Goal: Task Accomplishment & Management: Complete application form

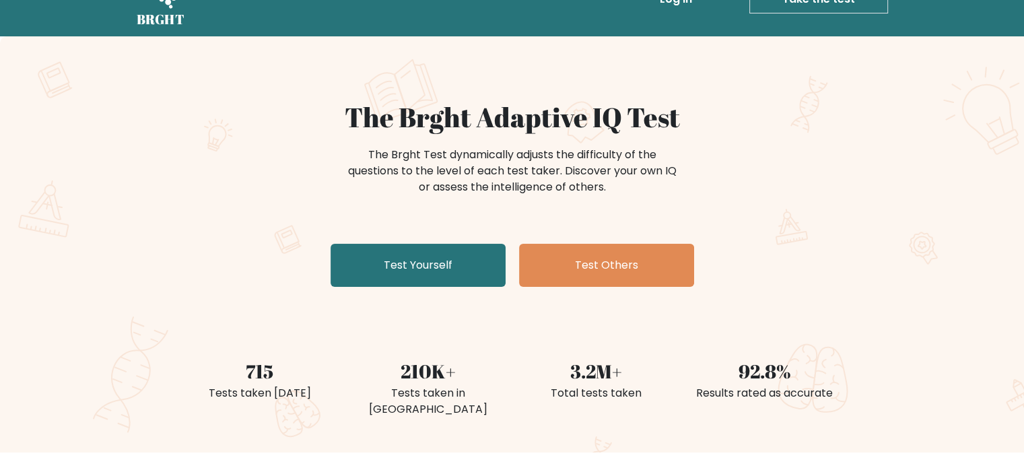
scroll to position [67, 0]
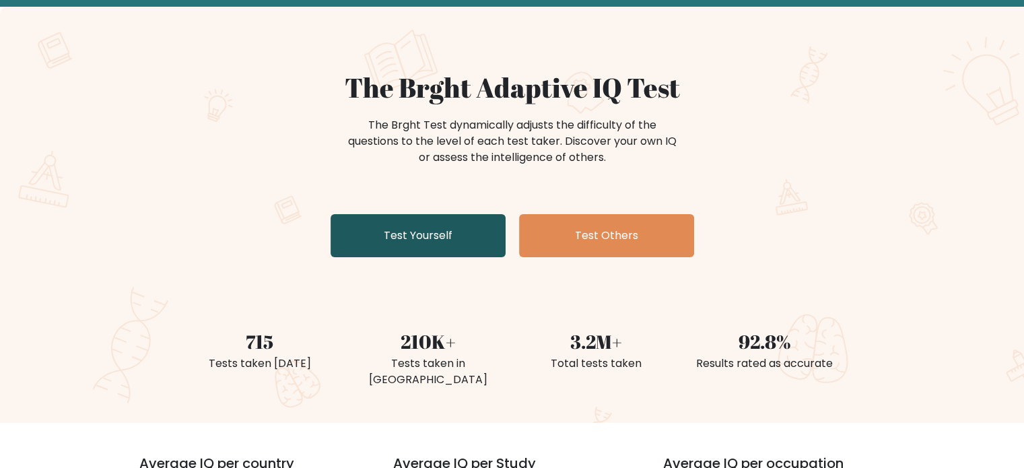
click at [460, 225] on link "Test Yourself" at bounding box center [418, 235] width 175 height 43
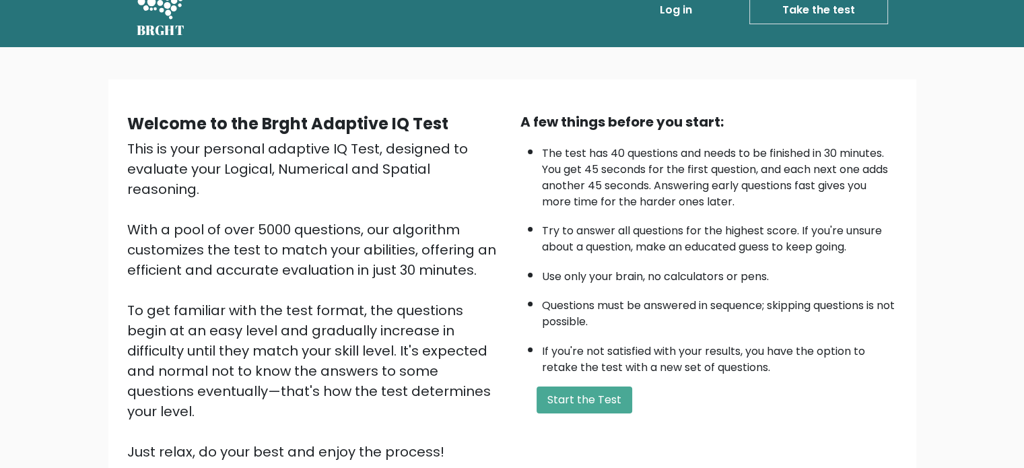
scroll to position [67, 0]
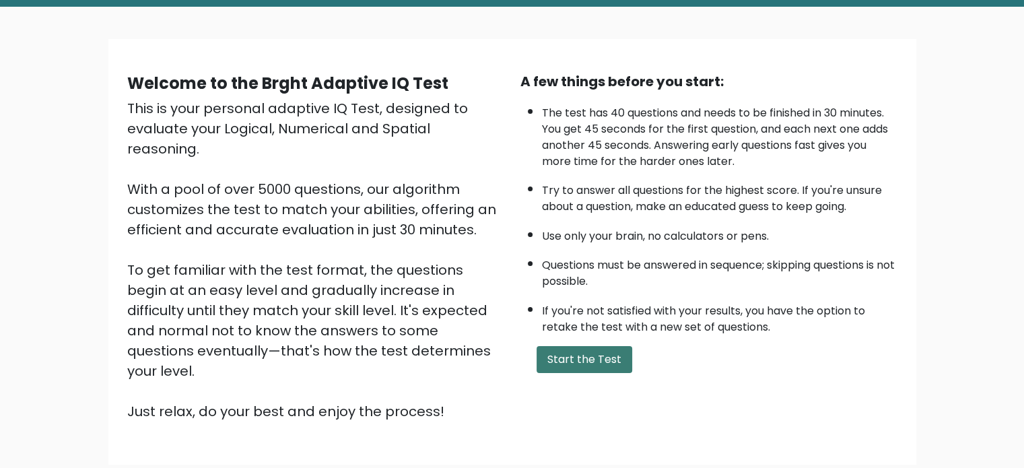
click at [574, 353] on button "Start the Test" at bounding box center [584, 359] width 96 height 27
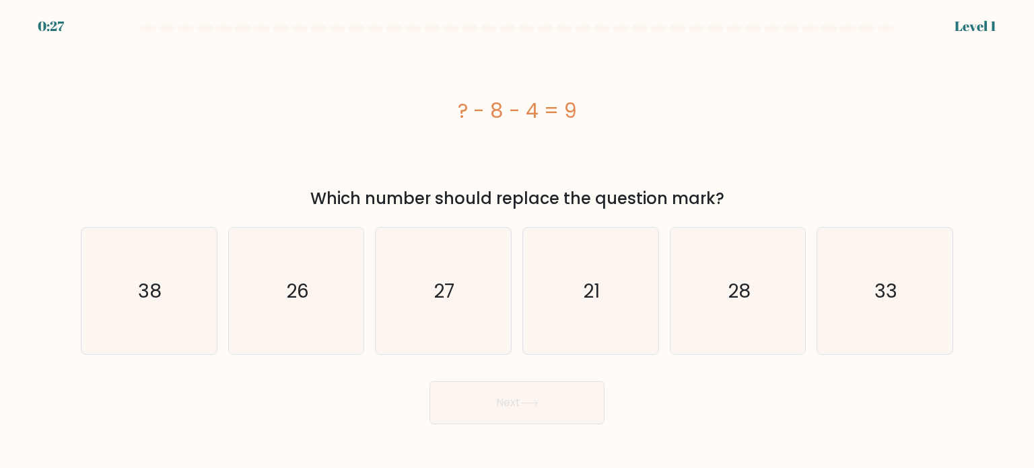
drag, startPoint x: 586, startPoint y: 106, endPoint x: 440, endPoint y: 104, distance: 146.1
click at [440, 104] on div "? - 8 - 4 = 9" at bounding box center [517, 111] width 872 height 30
copy div "? - 8 - 4 = 9"
click at [595, 296] on text "21" at bounding box center [592, 290] width 17 height 27
click at [518, 241] on input "d. 21" at bounding box center [517, 237] width 1 height 7
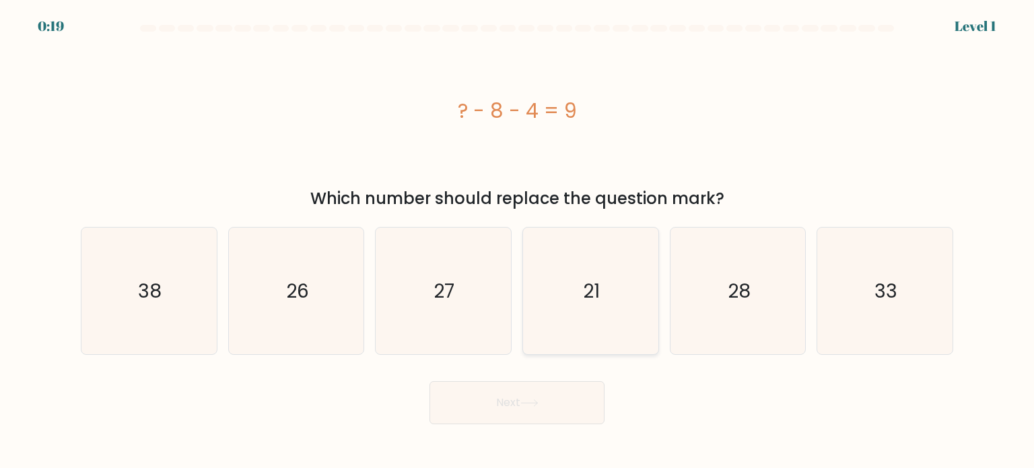
radio input "true"
click at [525, 401] on icon at bounding box center [529, 402] width 18 height 7
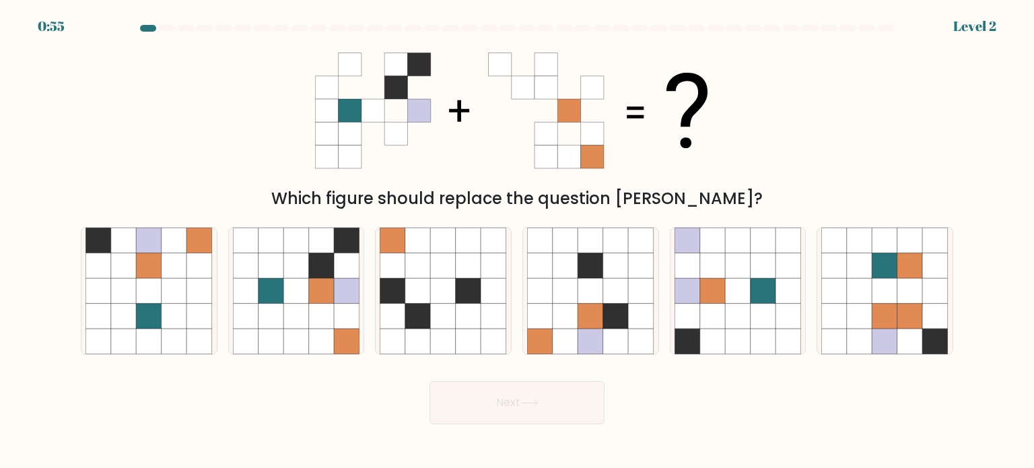
drag, startPoint x: 726, startPoint y: 116, endPoint x: 468, endPoint y: 118, distance: 257.8
click at [469, 118] on div "Which figure should replace the question mark?" at bounding box center [517, 125] width 889 height 170
click at [324, 298] on icon at bounding box center [322, 291] width 26 height 26
click at [517, 241] on input "b." at bounding box center [517, 237] width 1 height 7
radio input "true"
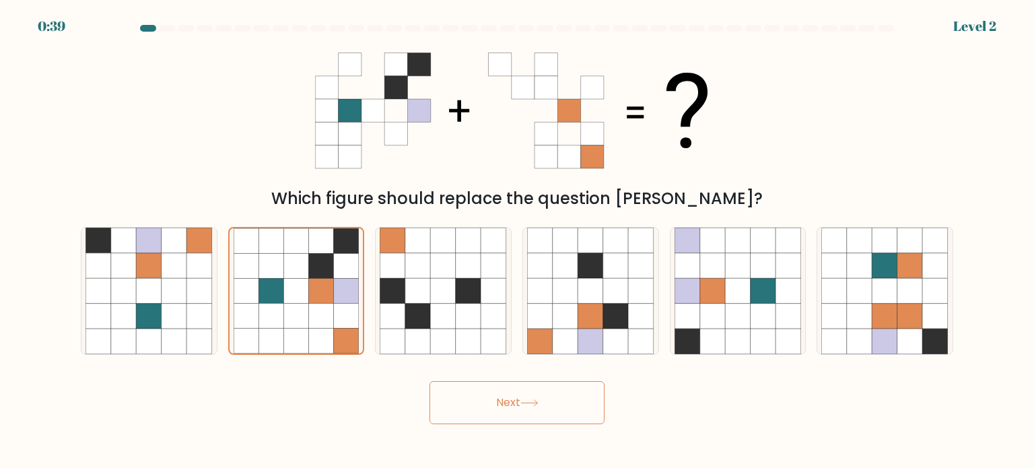
click at [517, 400] on button "Next" at bounding box center [516, 402] width 175 height 43
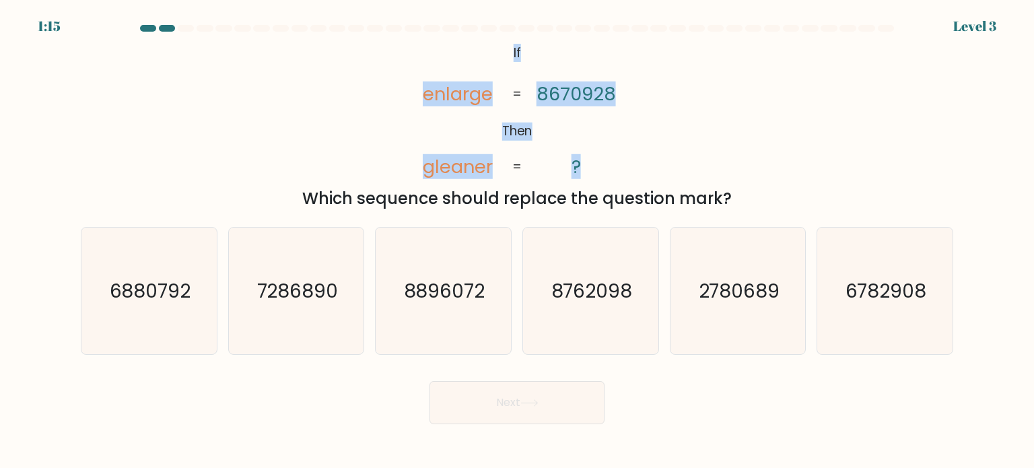
drag, startPoint x: 507, startPoint y: 40, endPoint x: 611, endPoint y: 166, distance: 163.5
click at [611, 166] on icon "@import url('https://fonts.googleapis.com/css?family=Abril+Fatface:400,100,100i…" at bounding box center [517, 110] width 228 height 141
click at [611, 168] on icon "@import url('https://fonts.googleapis.com/css?family=Abril+Fatface:400,100,100i…" at bounding box center [517, 110] width 228 height 141
drag, startPoint x: 582, startPoint y: 167, endPoint x: 487, endPoint y: 120, distance: 105.1
click at [488, 118] on icon "@import url('https://fonts.googleapis.com/css?family=Abril+Fatface:400,100,100i…" at bounding box center [517, 110] width 228 height 141
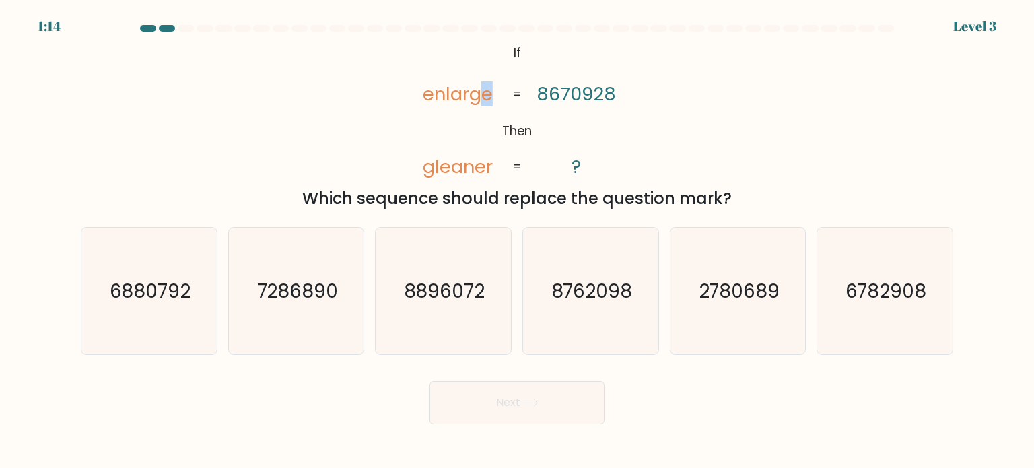
click at [501, 72] on icon "@import url('https://fonts.googleapis.com/css?family=Abril+Fatface:400,100,100i…" at bounding box center [517, 110] width 228 height 141
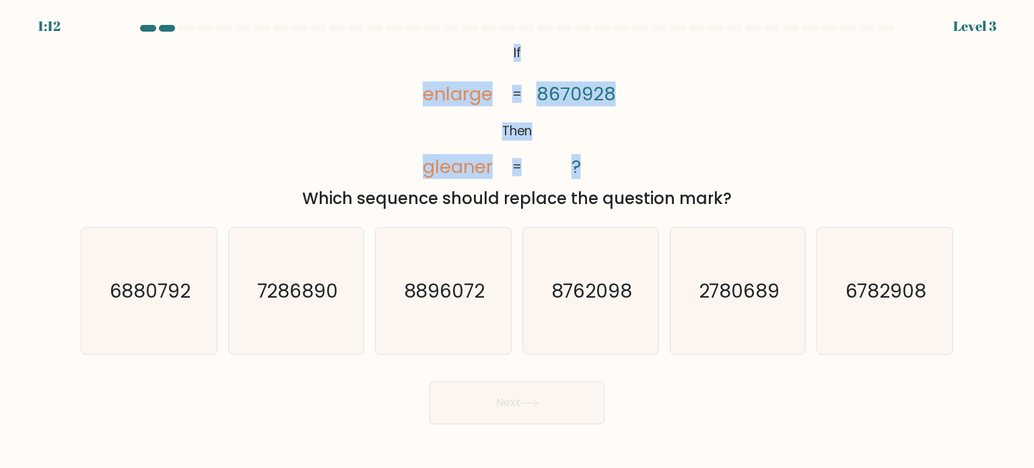
drag, startPoint x: 512, startPoint y: 50, endPoint x: 526, endPoint y: 166, distance: 116.6
click at [526, 166] on icon "@import url('https://fonts.googleapis.com/css?family=Abril+Fatface:400,100,100i…" at bounding box center [517, 110] width 228 height 141
click at [609, 164] on icon "@import url('https://fonts.googleapis.com/css?family=Abril+Fatface:400,100,100i…" at bounding box center [517, 110] width 228 height 141
copy icon "If Then enlarge gleaner 8670928 ? = ="
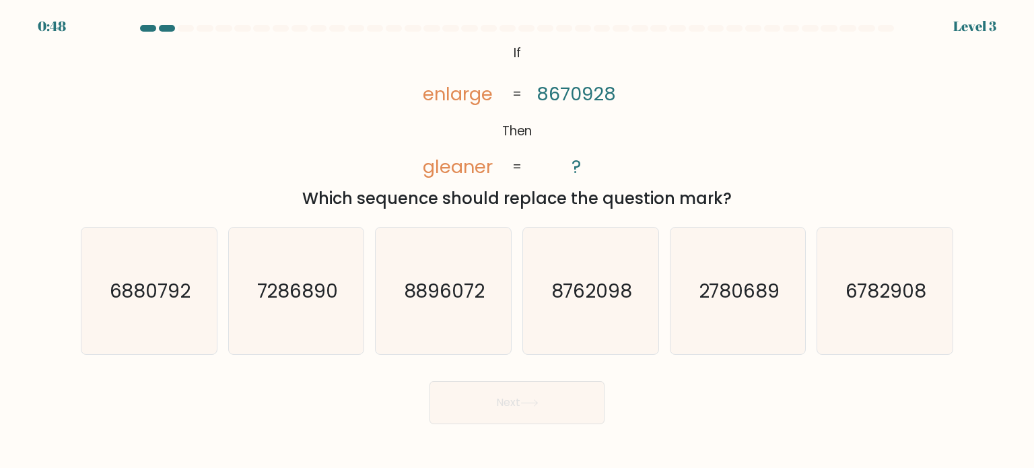
click at [685, 182] on div "@import url('https://fonts.googleapis.com/css?family=Abril+Fatface:400,100,100i…" at bounding box center [517, 125] width 889 height 170
drag, startPoint x: 692, startPoint y: 256, endPoint x: 670, endPoint y: 266, distance: 23.5
click at [692, 256] on icon "2780689" at bounding box center [737, 291] width 127 height 127
click at [518, 241] on input "e. 2780689" at bounding box center [517, 237] width 1 height 7
radio input "true"
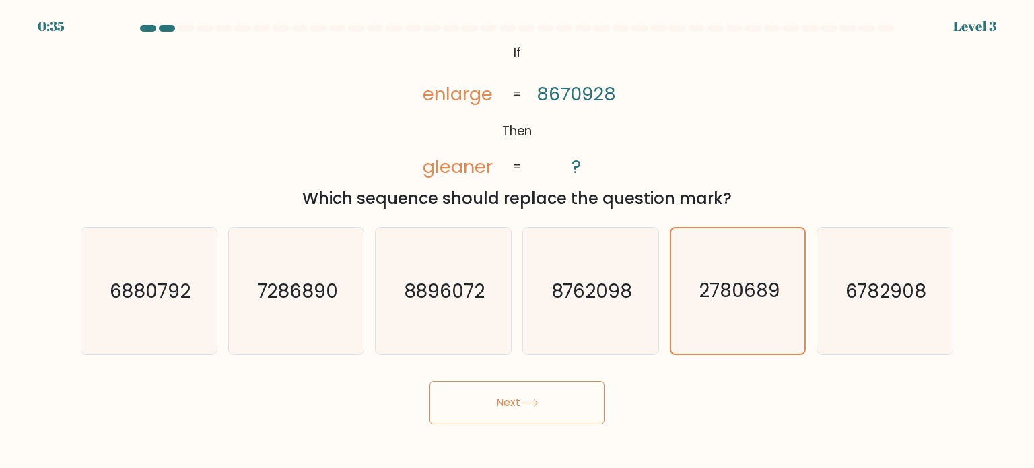
click at [514, 409] on button "Next" at bounding box center [516, 402] width 175 height 43
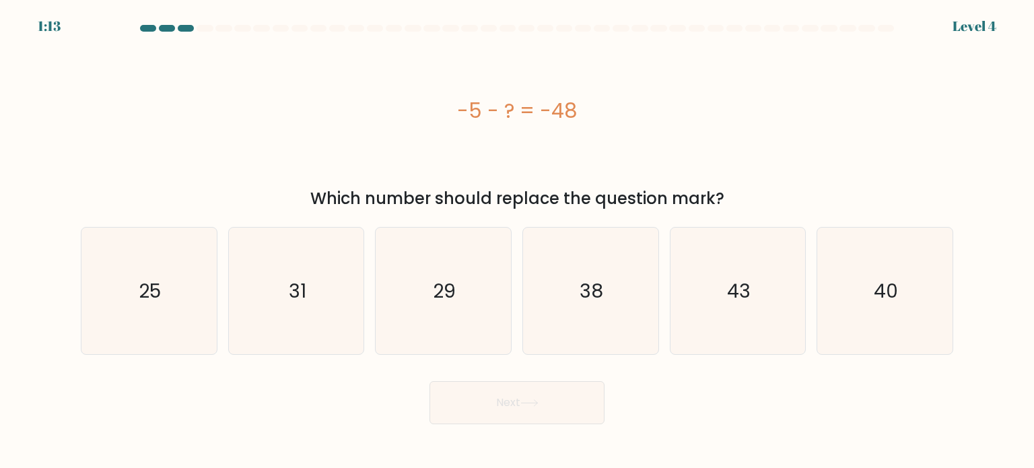
drag, startPoint x: 581, startPoint y: 111, endPoint x: 455, endPoint y: 119, distance: 126.1
click at [455, 119] on div "-5 - ? = -48" at bounding box center [517, 111] width 872 height 30
copy div "-5 - ? = -48"
click at [722, 289] on icon "43" at bounding box center [737, 291] width 127 height 127
click at [518, 241] on input "e. 43" at bounding box center [517, 237] width 1 height 7
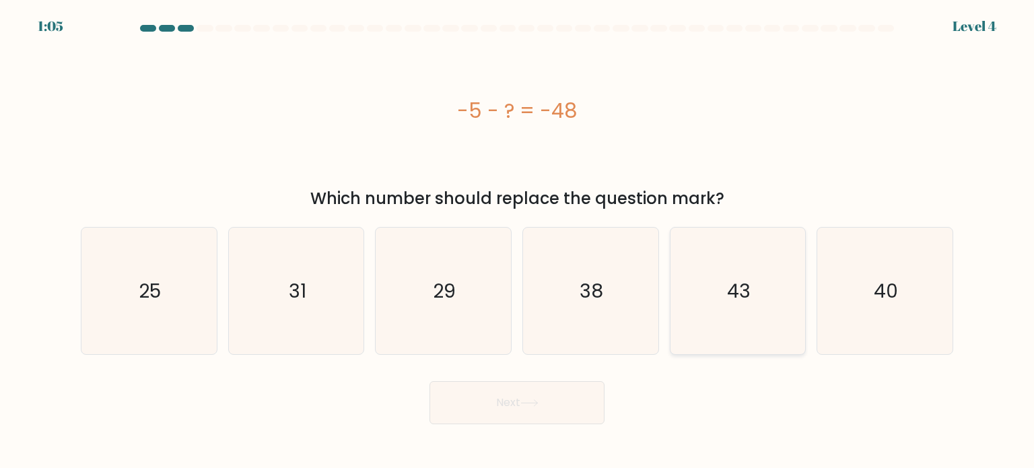
radio input "true"
click at [504, 407] on button "Next" at bounding box center [516, 402] width 175 height 43
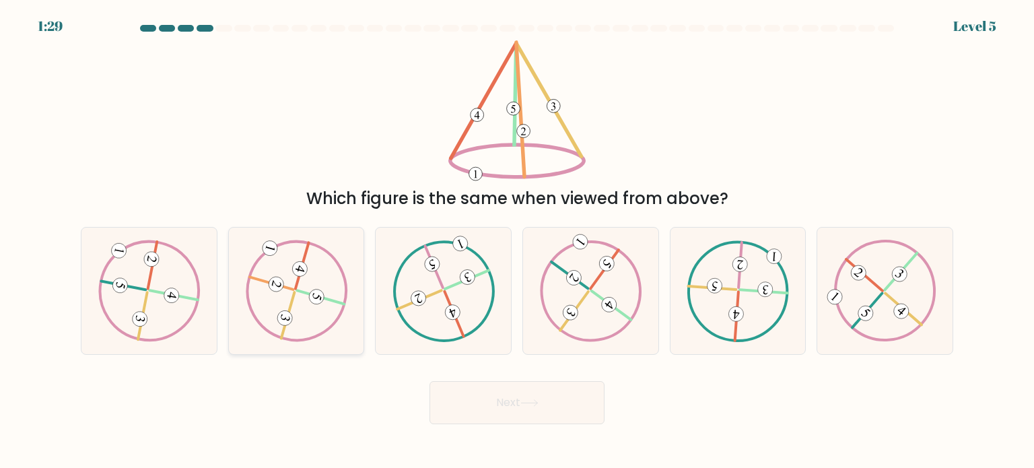
click at [314, 258] on icon at bounding box center [296, 291] width 102 height 102
click at [517, 241] on input "b." at bounding box center [517, 237] width 1 height 7
radio input "true"
click at [543, 412] on button "Next" at bounding box center [516, 402] width 175 height 43
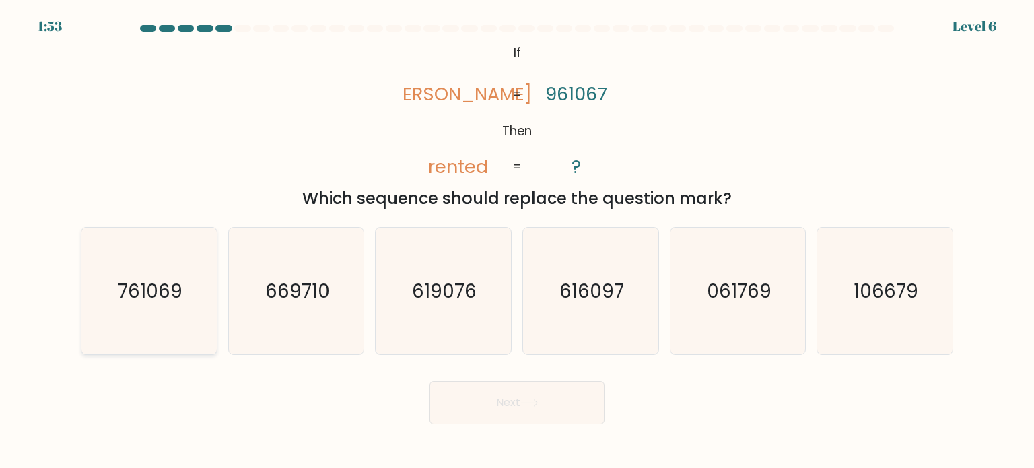
click at [184, 296] on icon "761069" at bounding box center [148, 291] width 127 height 127
click at [517, 241] on input "a. 761069" at bounding box center [517, 237] width 1 height 7
radio input "true"
click at [539, 398] on button "Next" at bounding box center [516, 402] width 175 height 43
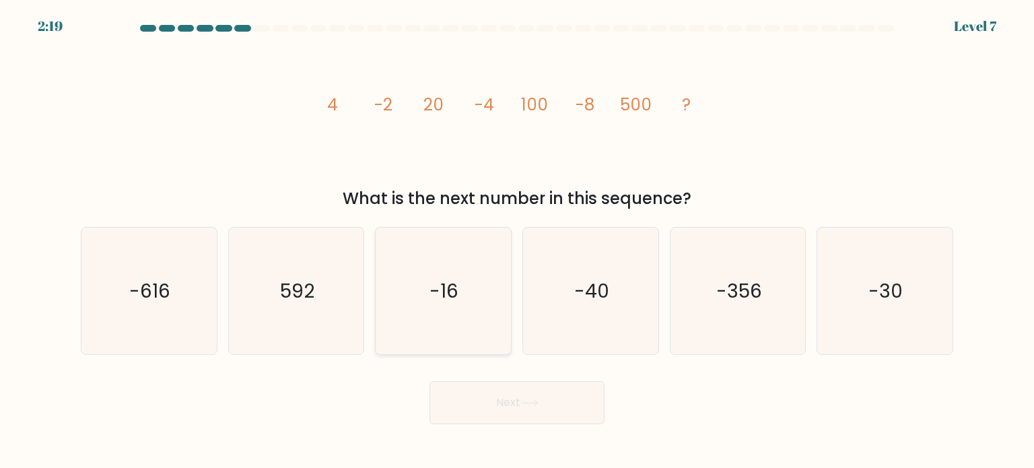
click at [472, 278] on icon "-16" at bounding box center [443, 291] width 127 height 127
click at [517, 241] on input "c. -16" at bounding box center [517, 237] width 1 height 7
radio input "true"
click at [539, 408] on button "Next" at bounding box center [516, 402] width 175 height 43
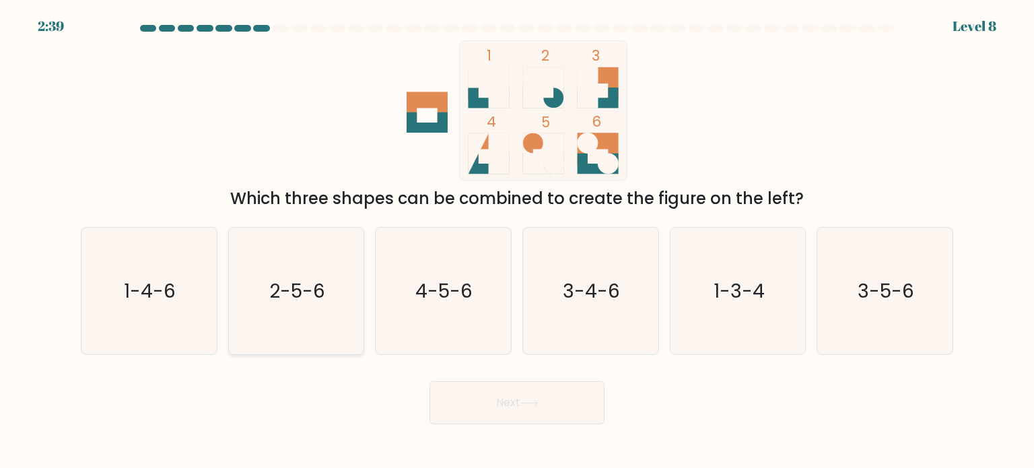
click at [330, 306] on icon "2-5-6" at bounding box center [296, 291] width 127 height 127
click at [517, 241] on input "b. 2-5-6" at bounding box center [517, 237] width 1 height 7
radio input "true"
click at [501, 407] on button "Next" at bounding box center [516, 402] width 175 height 43
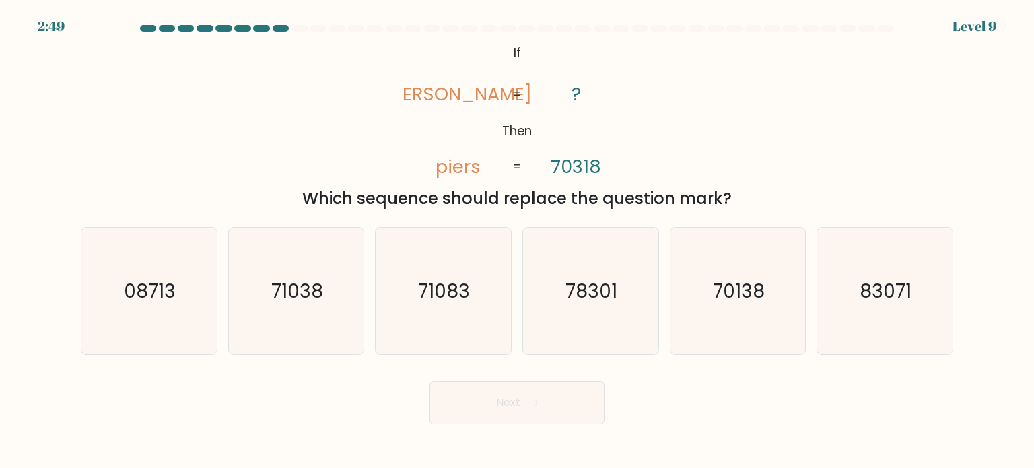
drag, startPoint x: 333, startPoint y: 301, endPoint x: 372, endPoint y: 311, distance: 41.0
click at [335, 299] on icon "71038" at bounding box center [296, 291] width 127 height 127
click at [517, 241] on input "b. 71038" at bounding box center [517, 237] width 1 height 7
radio input "true"
click at [512, 395] on button "Next" at bounding box center [516, 402] width 175 height 43
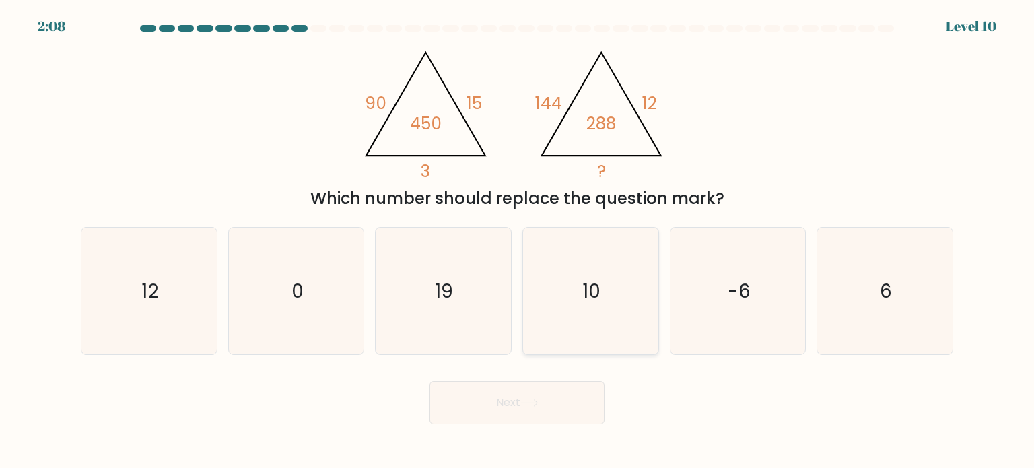
click at [561, 287] on icon "10" at bounding box center [590, 291] width 127 height 127
click at [518, 241] on input "d. 10" at bounding box center [517, 237] width 1 height 7
radio input "true"
click at [508, 417] on button "Next" at bounding box center [516, 402] width 175 height 43
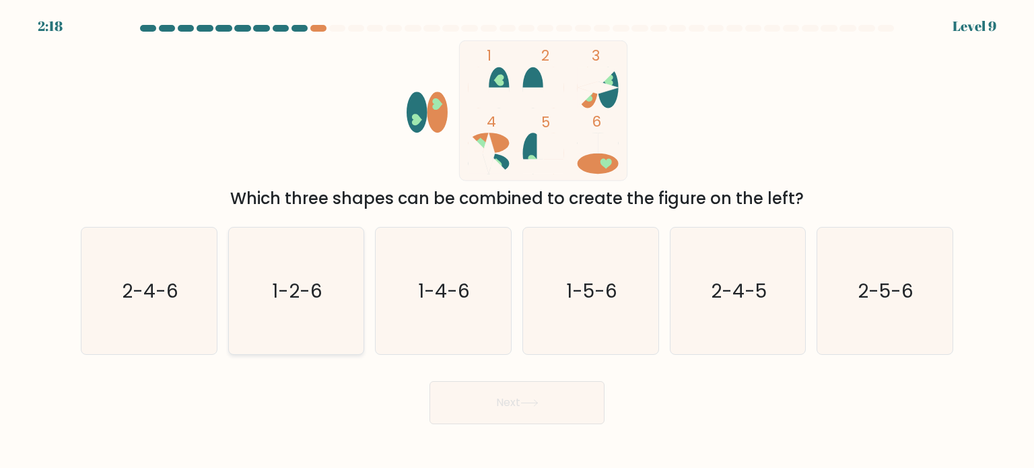
click at [323, 306] on icon "1-2-6" at bounding box center [296, 291] width 127 height 127
click at [517, 241] on input "b. 1-2-6" at bounding box center [517, 237] width 1 height 7
radio input "true"
click at [493, 392] on button "Next" at bounding box center [516, 402] width 175 height 43
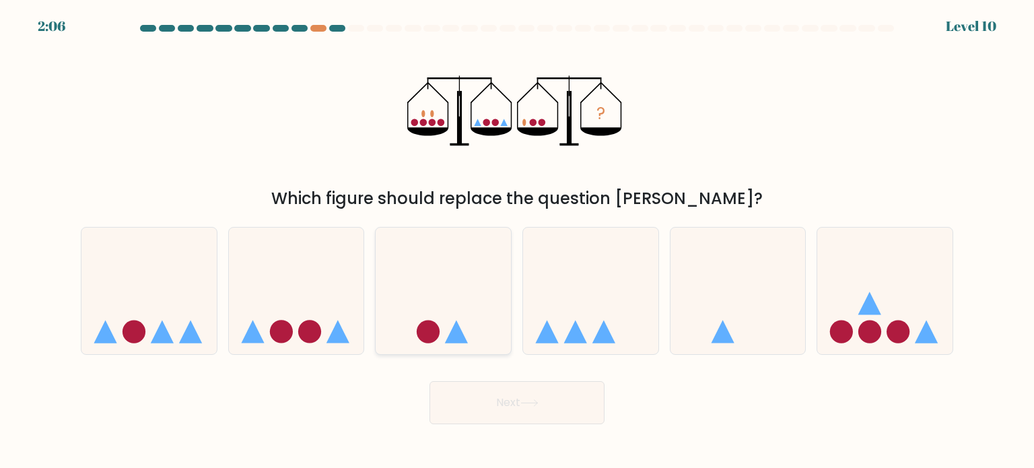
click at [466, 317] on icon at bounding box center [443, 291] width 135 height 112
click at [517, 241] on input "c." at bounding box center [517, 237] width 1 height 7
radio input "true"
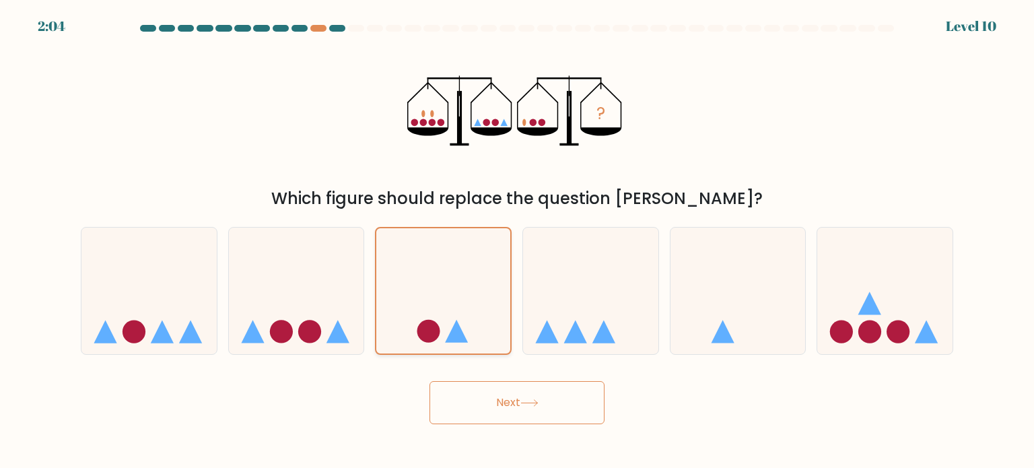
click at [474, 309] on icon at bounding box center [443, 290] width 134 height 111
click at [517, 241] on input "c." at bounding box center [517, 237] width 1 height 7
click at [489, 335] on icon at bounding box center [443, 290] width 134 height 111
click at [517, 241] on input "c." at bounding box center [517, 237] width 1 height 7
click at [506, 407] on button "Next" at bounding box center [516, 402] width 175 height 43
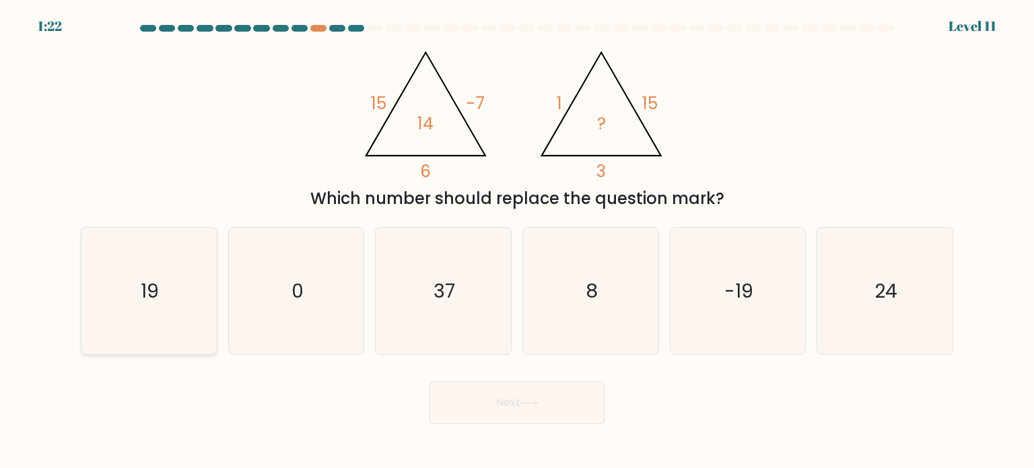
click at [208, 279] on icon "19" at bounding box center [148, 291] width 127 height 127
click at [517, 241] on input "a. 19" at bounding box center [517, 237] width 1 height 7
radio input "true"
click at [503, 409] on button "Next" at bounding box center [516, 402] width 175 height 43
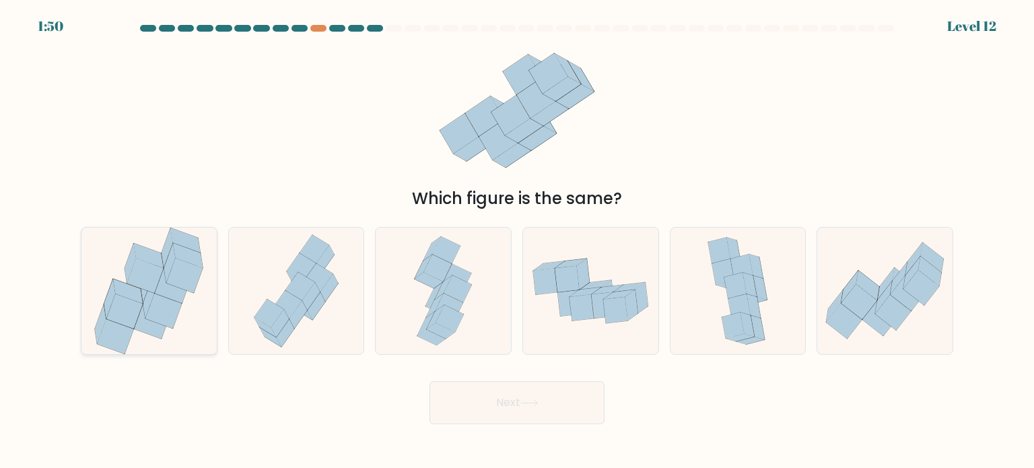
click at [183, 279] on icon at bounding box center [185, 275] width 36 height 35
click at [517, 241] on input "a." at bounding box center [517, 237] width 1 height 7
radio input "true"
click at [522, 417] on button "Next" at bounding box center [516, 402] width 175 height 43
click at [488, 405] on button "Next" at bounding box center [516, 402] width 175 height 43
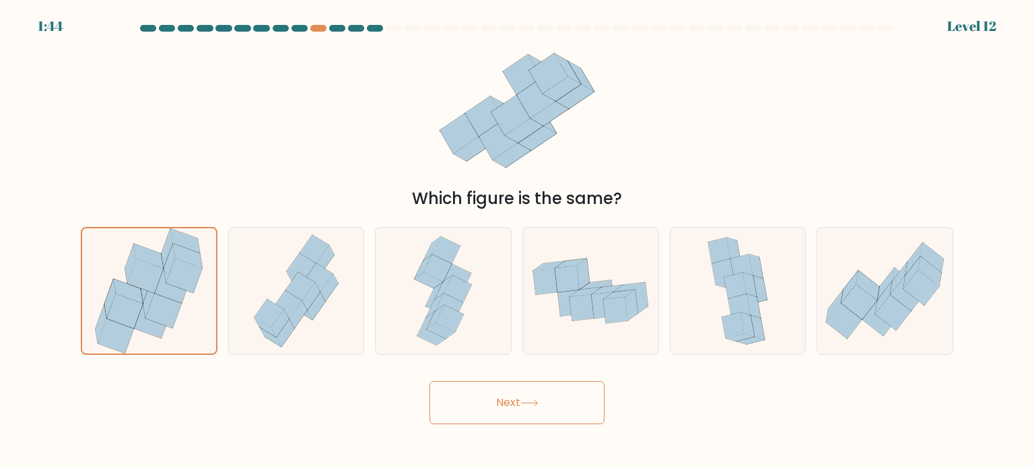
click at [503, 389] on button "Next" at bounding box center [516, 402] width 175 height 43
click at [170, 275] on icon at bounding box center [184, 275] width 36 height 34
click at [517, 241] on input "a." at bounding box center [517, 237] width 1 height 7
click at [512, 406] on button "Next" at bounding box center [516, 402] width 175 height 43
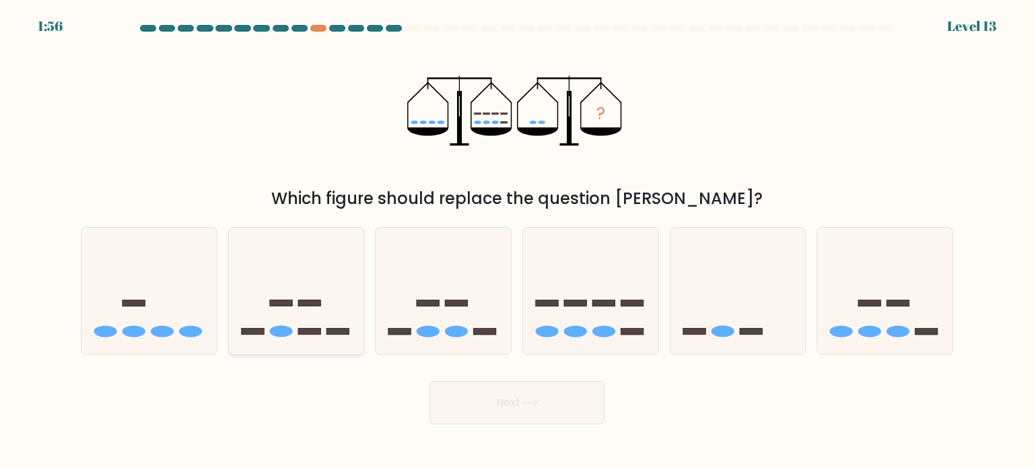
click at [323, 324] on icon at bounding box center [296, 291] width 135 height 112
click at [517, 241] on input "b." at bounding box center [517, 237] width 1 height 7
radio input "true"
click at [511, 398] on button "Next" at bounding box center [516, 402] width 175 height 43
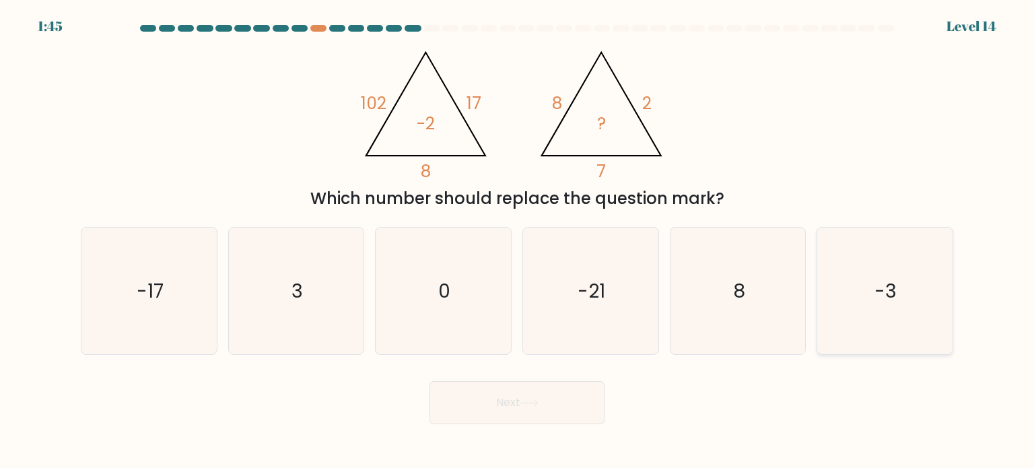
click at [853, 265] on icon "-3" at bounding box center [884, 291] width 127 height 127
click at [518, 241] on input "f. -3" at bounding box center [517, 237] width 1 height 7
radio input "true"
click at [591, 407] on button "Next" at bounding box center [516, 402] width 175 height 43
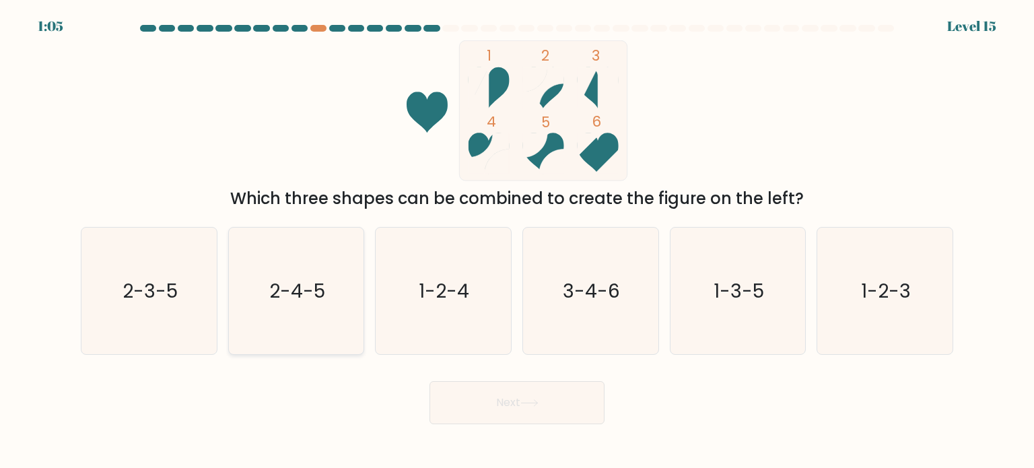
click at [302, 317] on icon "2-4-5" at bounding box center [296, 291] width 127 height 127
click at [517, 241] on input "b. 2-4-5" at bounding box center [517, 237] width 1 height 7
radio input "true"
click at [479, 393] on button "Next" at bounding box center [516, 402] width 175 height 43
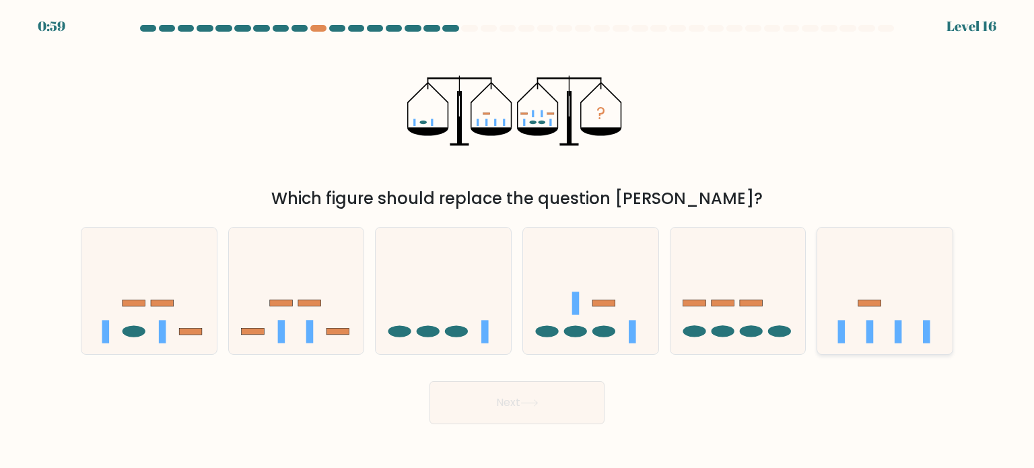
drag, startPoint x: 876, startPoint y: 338, endPoint x: 858, endPoint y: 326, distance: 21.8
click at [878, 331] on icon at bounding box center [884, 291] width 135 height 112
click at [518, 241] on input "f." at bounding box center [517, 237] width 1 height 7
radio input "true"
click at [533, 407] on button "Next" at bounding box center [516, 402] width 175 height 43
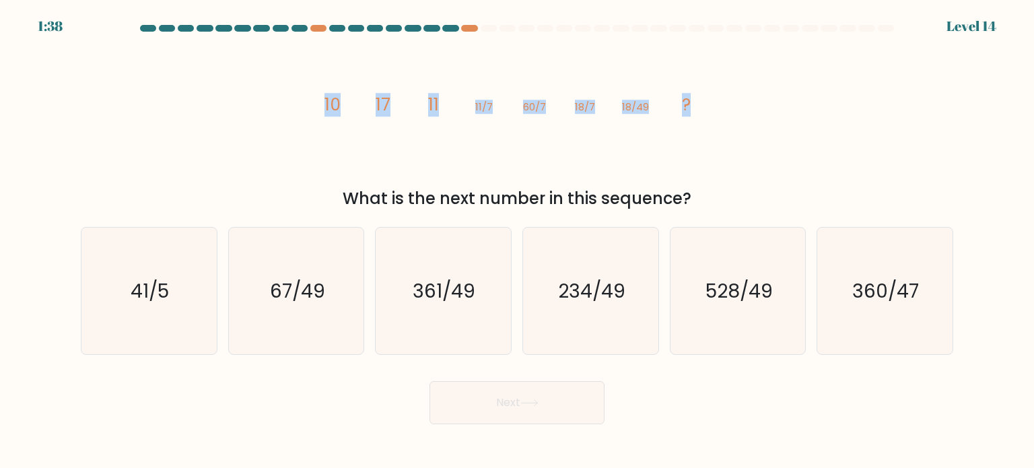
drag, startPoint x: 322, startPoint y: 104, endPoint x: 753, endPoint y: 122, distance: 431.2
click at [754, 122] on div "image/svg+xml 10 17 11 11/7 60/7 18/7 18/49 ? What is the next number in this s…" at bounding box center [517, 125] width 889 height 170
copy g "10 17 11 11/7 60/7 18/7 18/49 ?"
click at [665, 151] on icon "image/svg+xml 10 17 11 11/7 60/7 18/7 18/49 ?" at bounding box center [517, 110] width 404 height 141
click at [317, 262] on icon "67/49" at bounding box center [296, 291] width 127 height 127
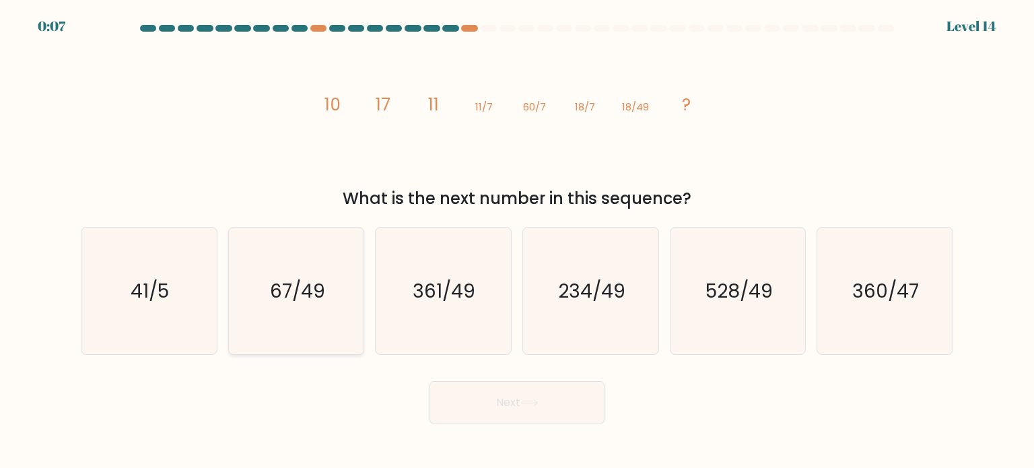
click at [517, 241] on input "b. 67/49" at bounding box center [517, 237] width 1 height 7
radio input "true"
click at [539, 401] on icon at bounding box center [529, 402] width 18 height 7
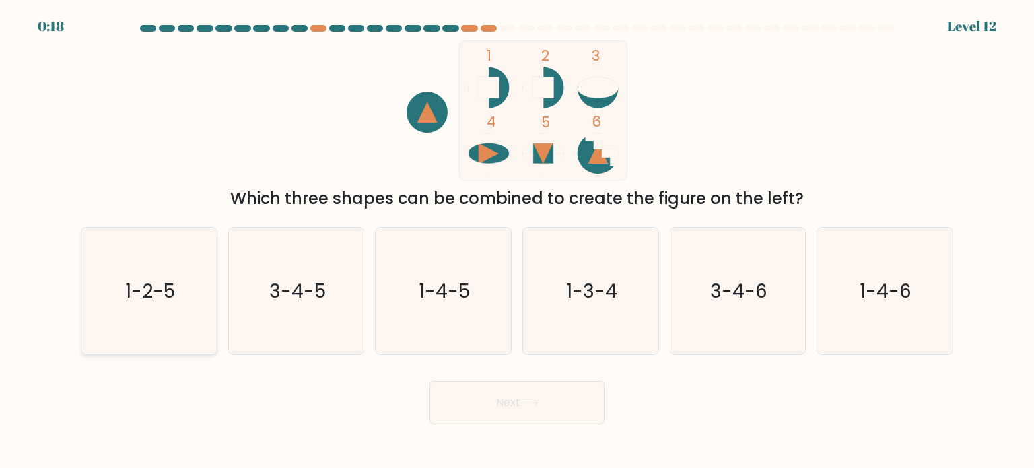
click at [162, 299] on text "1-2-5" at bounding box center [150, 290] width 50 height 27
click at [517, 241] on input "a. 1-2-5" at bounding box center [517, 237] width 1 height 7
radio input "true"
click at [561, 406] on button "Next" at bounding box center [516, 402] width 175 height 43
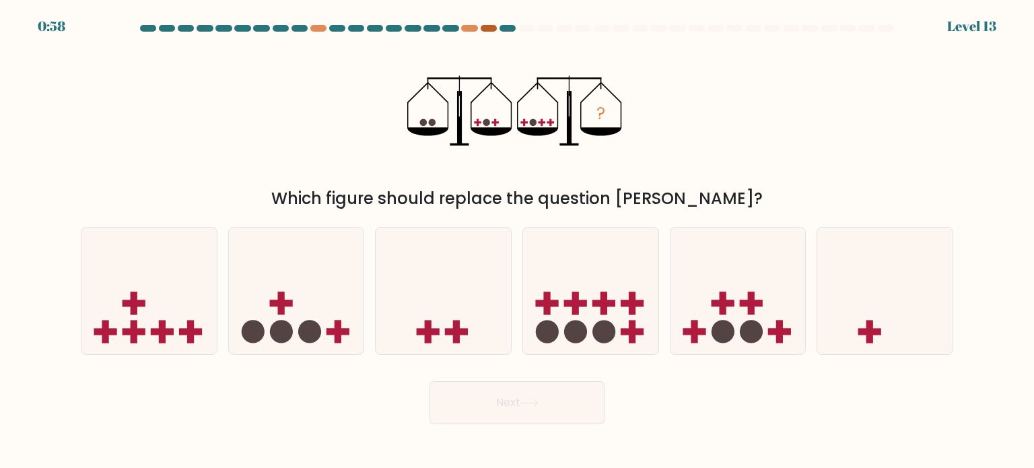
click at [485, 30] on div at bounding box center [489, 28] width 16 height 7
drag, startPoint x: 160, startPoint y: 312, endPoint x: 349, endPoint y: 328, distance: 189.8
click at [160, 310] on icon at bounding box center [148, 291] width 135 height 112
click at [517, 241] on input "a." at bounding box center [517, 237] width 1 height 7
radio input "true"
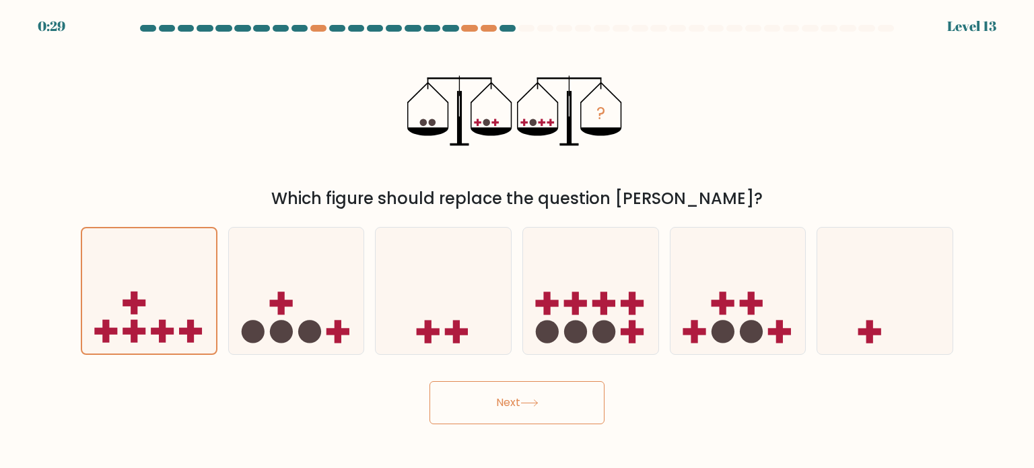
click at [491, 400] on button "Next" at bounding box center [516, 402] width 175 height 43
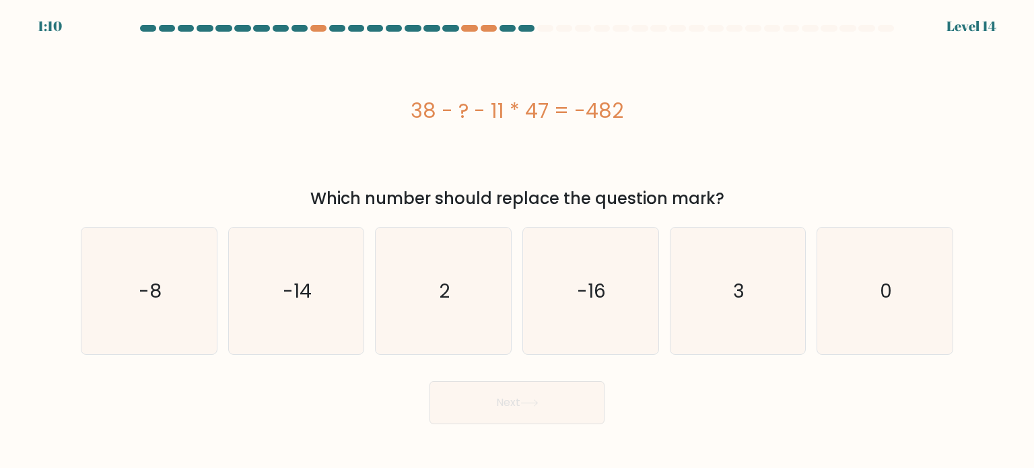
drag, startPoint x: 627, startPoint y: 100, endPoint x: 392, endPoint y: 110, distance: 234.5
click at [392, 110] on div "38 - ? - 11 * 47 = -482" at bounding box center [517, 111] width 872 height 30
copy div "38 - ? - 11 * 47 = -482"
click at [755, 306] on icon "3" at bounding box center [737, 291] width 127 height 127
click at [518, 241] on input "e. 3" at bounding box center [517, 237] width 1 height 7
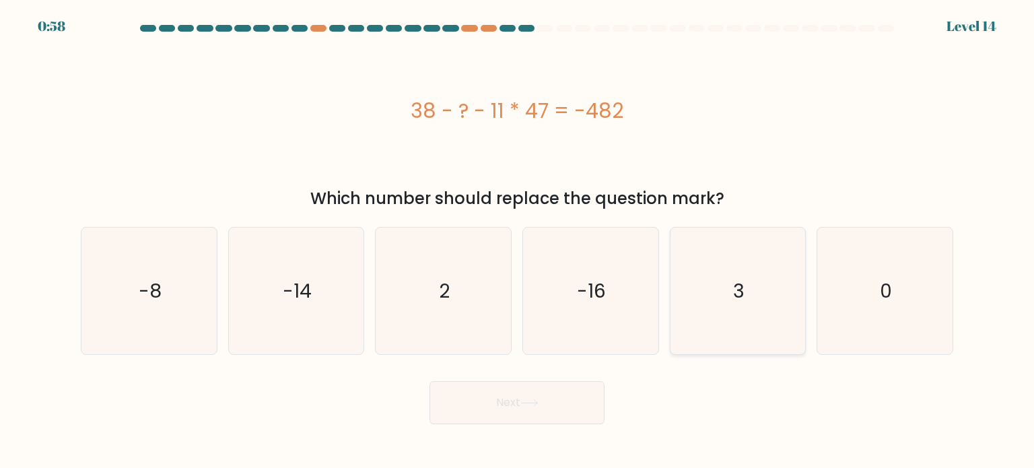
radio input "true"
click at [543, 398] on button "Next" at bounding box center [516, 402] width 175 height 43
click at [508, 400] on button "Next" at bounding box center [516, 402] width 175 height 43
click at [731, 302] on icon "3" at bounding box center [737, 290] width 125 height 125
click at [518, 241] on input "e. 3" at bounding box center [517, 237] width 1 height 7
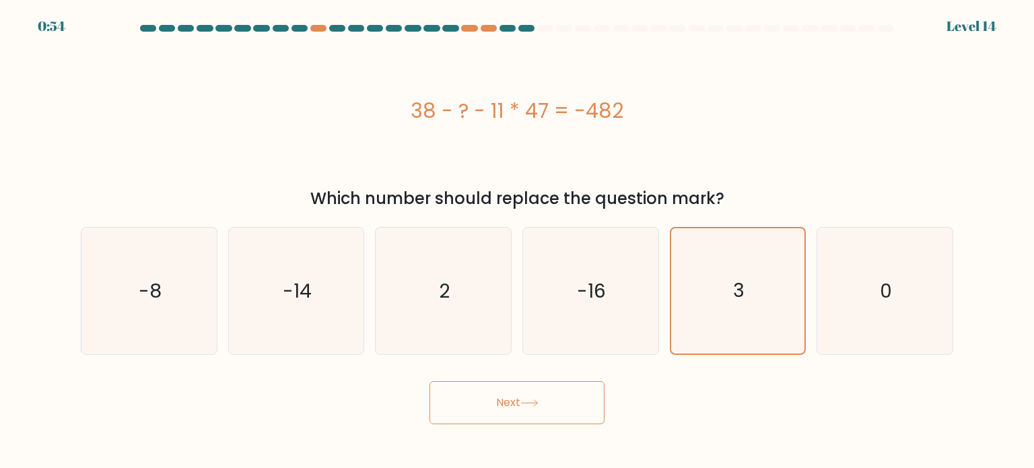
click at [547, 403] on button "Next" at bounding box center [516, 402] width 175 height 43
click at [702, 294] on icon "3" at bounding box center [737, 290] width 125 height 125
click at [518, 241] on input "e. 3" at bounding box center [517, 237] width 1 height 7
click at [707, 384] on div "Next" at bounding box center [517, 397] width 889 height 53
click at [718, 295] on icon "3" at bounding box center [737, 290] width 125 height 125
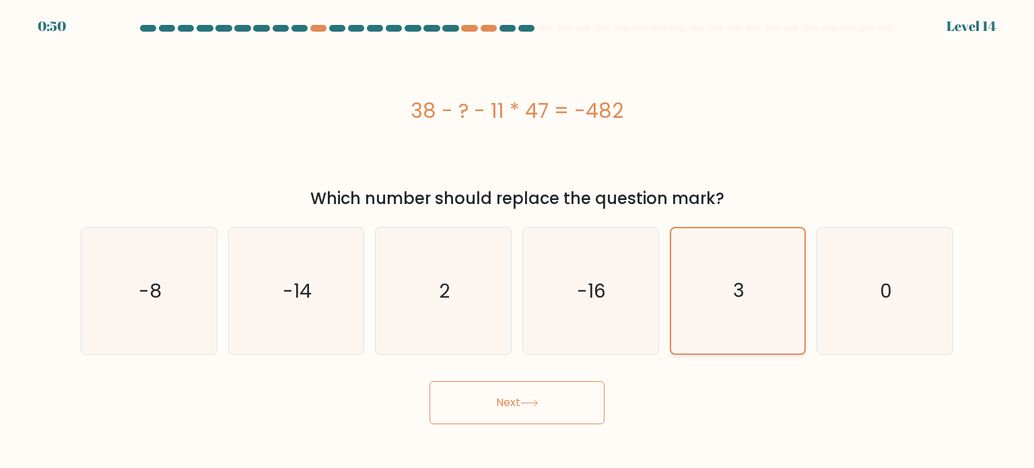
click at [518, 241] on input "e. 3" at bounding box center [517, 237] width 1 height 7
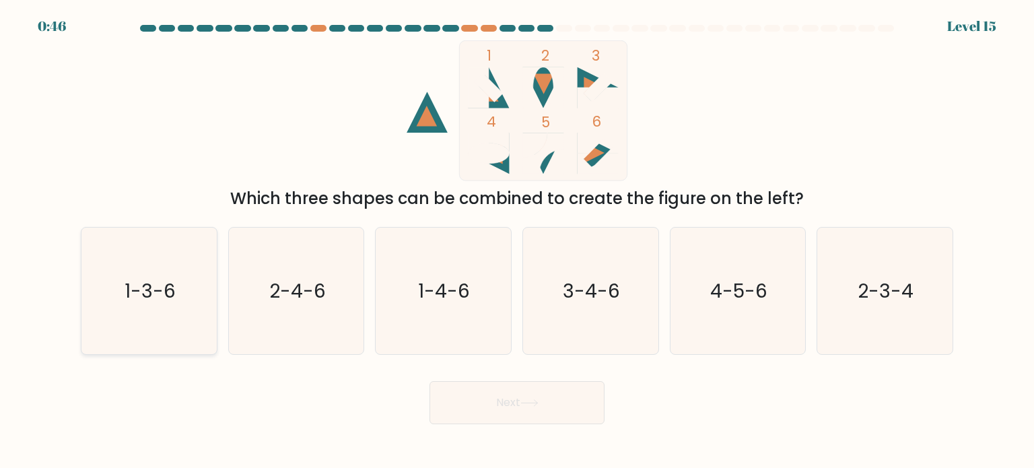
click at [166, 258] on icon "1-3-6" at bounding box center [148, 291] width 127 height 127
click at [517, 241] on input "a. 1-3-6" at bounding box center [517, 237] width 1 height 7
radio input "true"
click at [541, 407] on button "Next" at bounding box center [516, 402] width 175 height 43
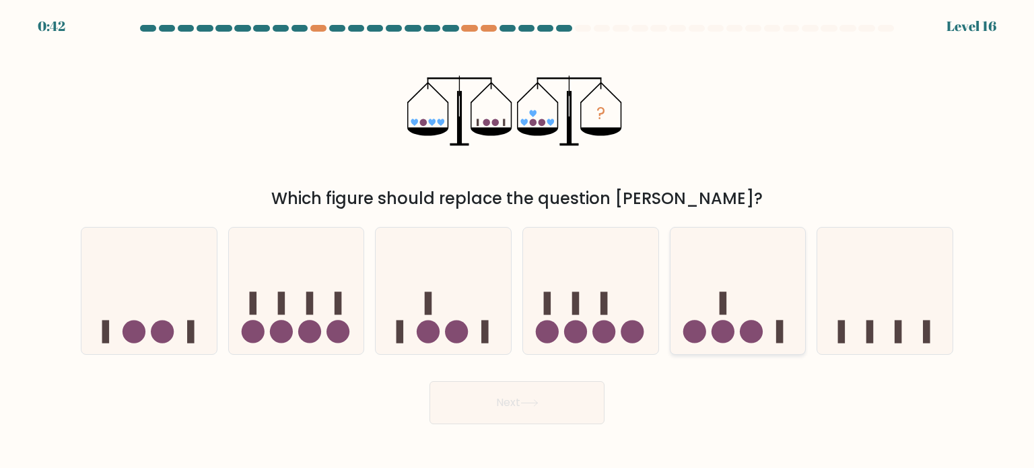
drag, startPoint x: 725, startPoint y: 329, endPoint x: 720, endPoint y: 334, distance: 7.2
click at [726, 328] on circle at bounding box center [723, 331] width 23 height 23
click at [518, 241] on input "e." at bounding box center [517, 237] width 1 height 7
radio input "true"
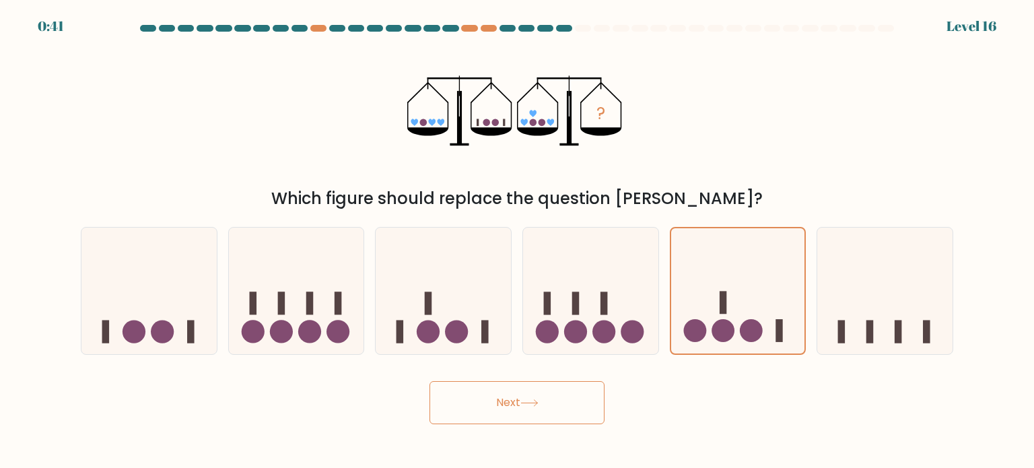
click at [528, 411] on button "Next" at bounding box center [516, 402] width 175 height 43
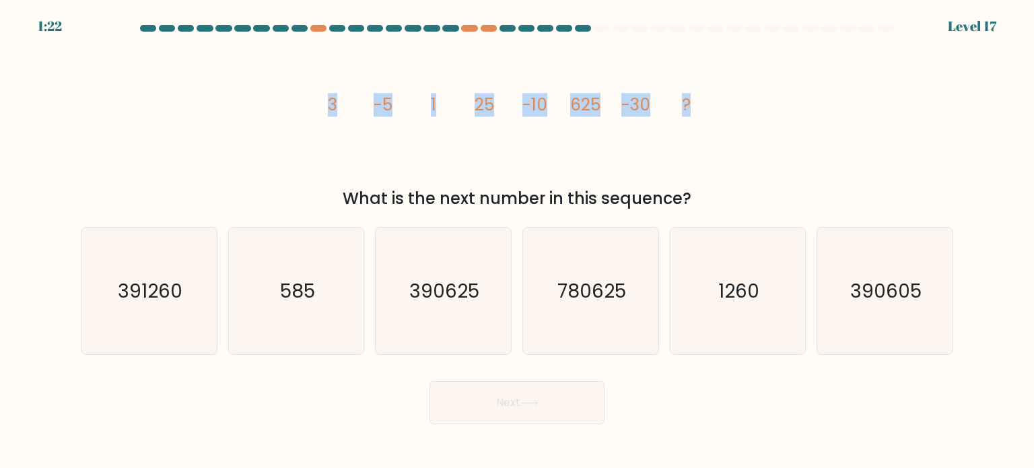
drag, startPoint x: 705, startPoint y: 100, endPoint x: 332, endPoint y: 118, distance: 373.4
click at [331, 110] on icon "image/svg+xml 3 -5 1 25 -10 625 -30 ?" at bounding box center [517, 110] width 404 height 141
copy g "3 -5 1 25 -10 625 -30 ?"
click at [654, 150] on icon "image/svg+xml 3 -5 1 25 -10 625 -30 ?" at bounding box center [517, 110] width 404 height 141
drag, startPoint x: 641, startPoint y: 102, endPoint x: 320, endPoint y: 101, distance: 320.4
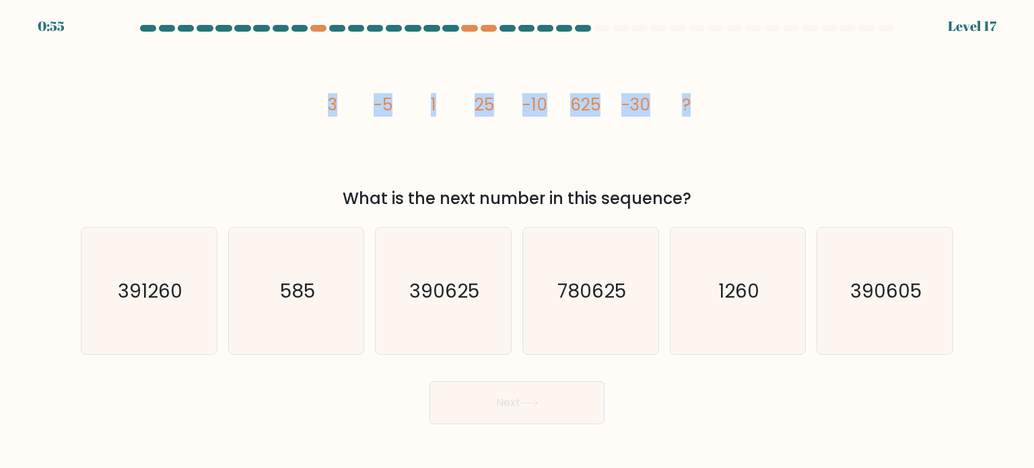
click at [320, 101] on icon "image/svg+xml 3 -5 1 25 -10 625 -30 ?" at bounding box center [517, 110] width 404 height 141
copy g "3 -5 1 25 -10 625 -30 ?"
click at [657, 126] on icon "image/svg+xml 3 -5 1 25 -10 625 -30 ?" at bounding box center [517, 110] width 404 height 141
click at [678, 106] on icon "image/svg+xml 3 -5 1 25 -10 625 -30 ?" at bounding box center [517, 110] width 404 height 141
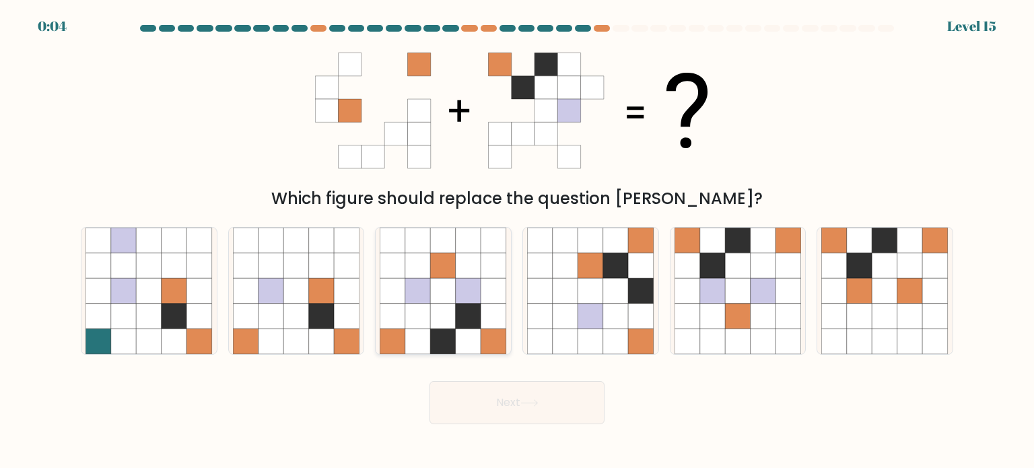
click at [456, 274] on icon at bounding box center [443, 291] width 127 height 127
click at [517, 241] on input "c." at bounding box center [517, 237] width 1 height 7
radio input "true"
click at [340, 279] on icon at bounding box center [347, 291] width 26 height 26
click at [517, 241] on input "b." at bounding box center [517, 237] width 1 height 7
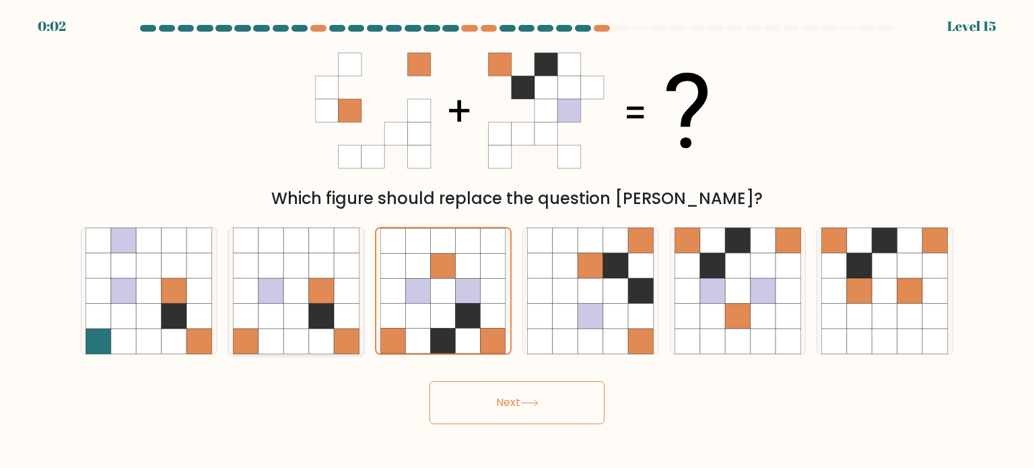
radio input "true"
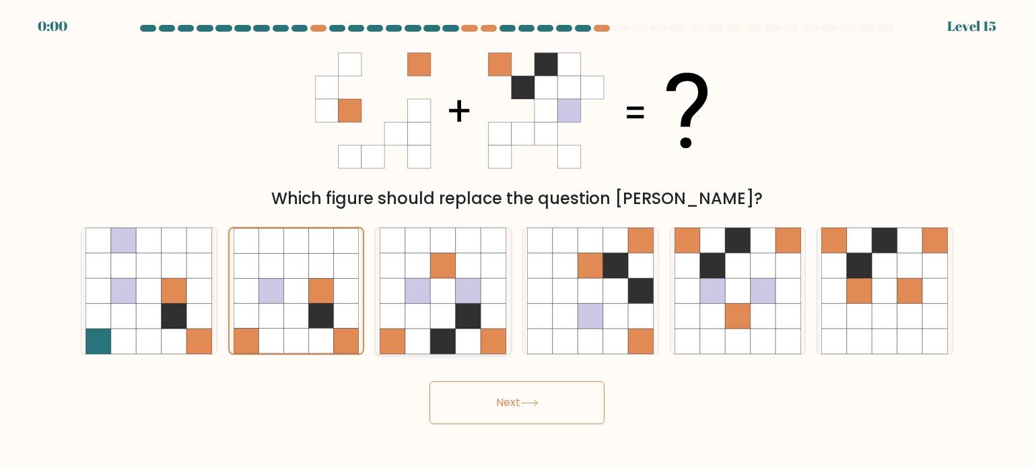
click at [435, 271] on icon at bounding box center [444, 265] width 26 height 26
click at [517, 241] on input "c." at bounding box center [517, 237] width 1 height 7
radio input "true"
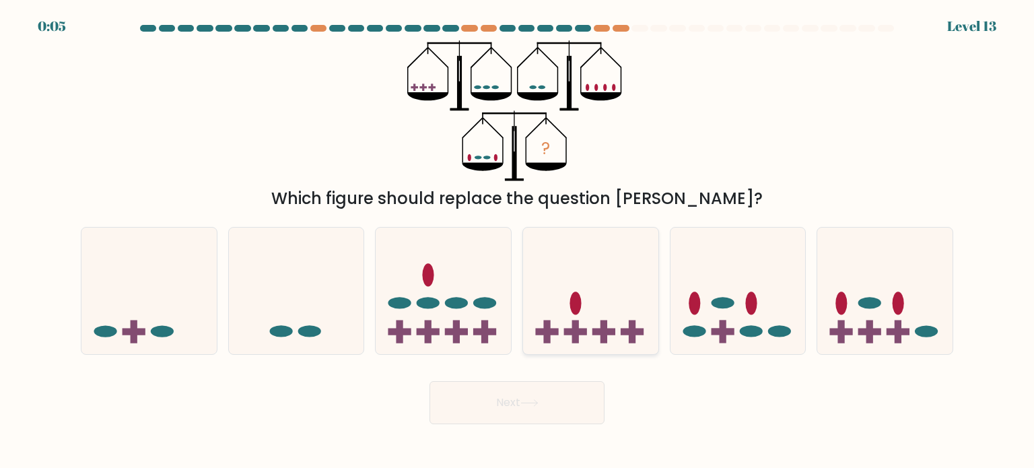
click at [578, 306] on ellipse at bounding box center [575, 302] width 11 height 23
click at [518, 241] on input "d." at bounding box center [517, 237] width 1 height 7
radio input "true"
click at [522, 413] on button "Next" at bounding box center [516, 402] width 175 height 43
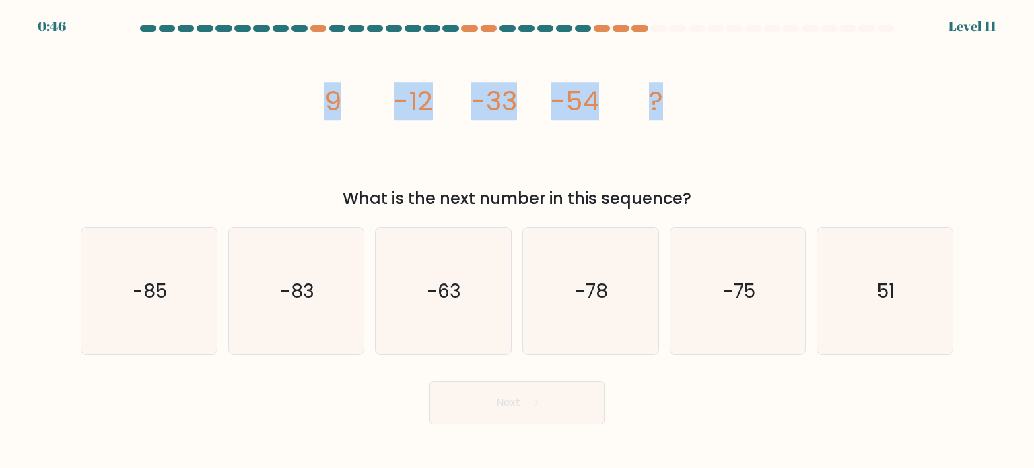
drag, startPoint x: 598, startPoint y: 91, endPoint x: 323, endPoint y: 99, distance: 275.4
click at [323, 99] on icon "image/svg+xml 9 -12 -33 -54 ?" at bounding box center [517, 110] width 404 height 141
copy g "9 -12 -33 -54 ?"
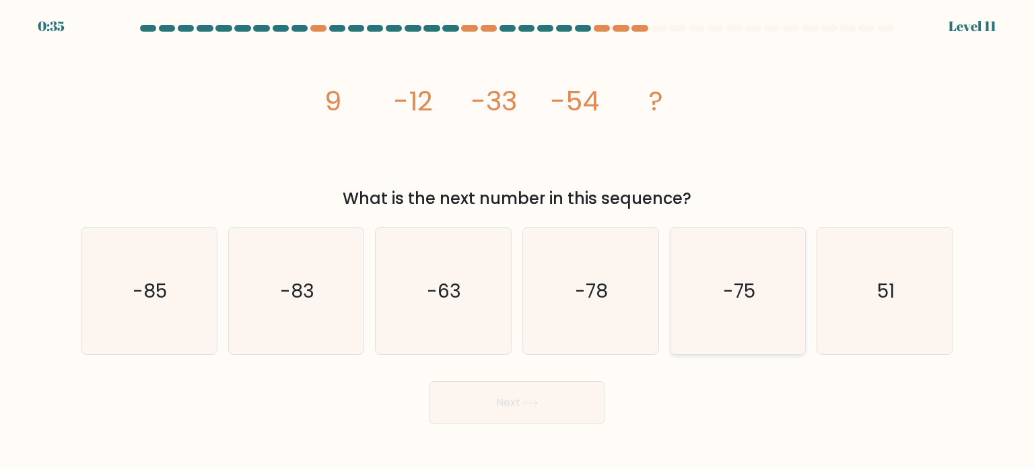
click at [722, 285] on icon "-75" at bounding box center [737, 291] width 127 height 127
click at [518, 241] on input "e. -75" at bounding box center [517, 237] width 1 height 7
radio input "true"
click at [553, 401] on button "Next" at bounding box center [516, 402] width 175 height 43
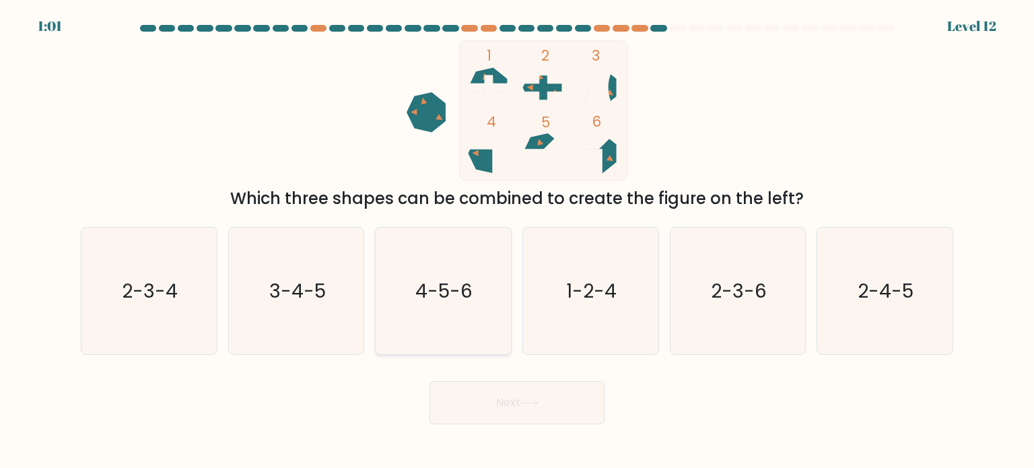
click at [435, 274] on icon "4-5-6" at bounding box center [443, 291] width 127 height 127
click at [517, 241] on input "c. 4-5-6" at bounding box center [517, 237] width 1 height 7
radio input "true"
click at [527, 409] on button "Next" at bounding box center [516, 402] width 175 height 43
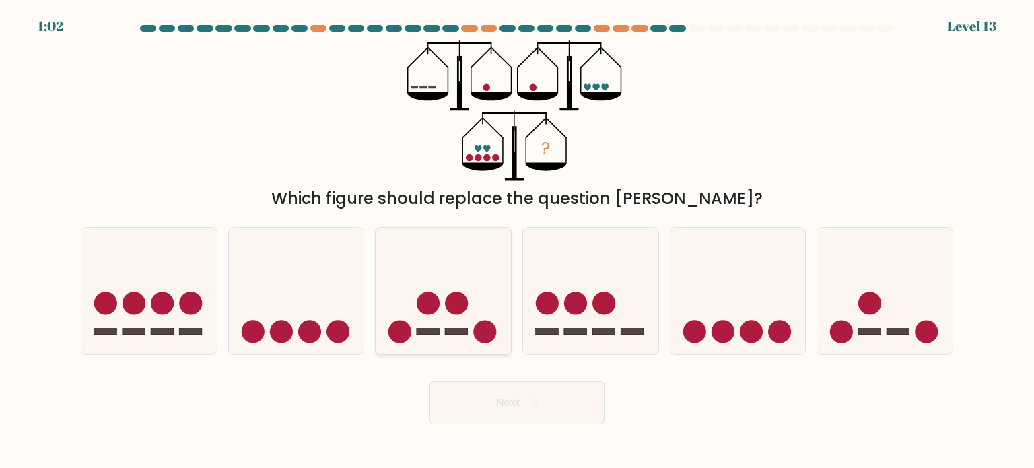
click at [449, 271] on icon at bounding box center [443, 291] width 135 height 112
click at [517, 241] on input "c." at bounding box center [517, 237] width 1 height 7
radio input "true"
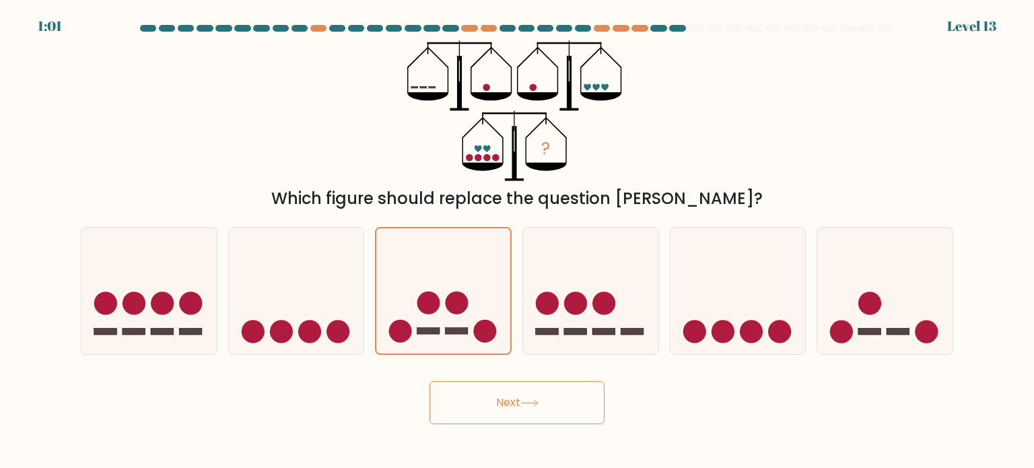
click at [509, 405] on button "Next" at bounding box center [516, 402] width 175 height 43
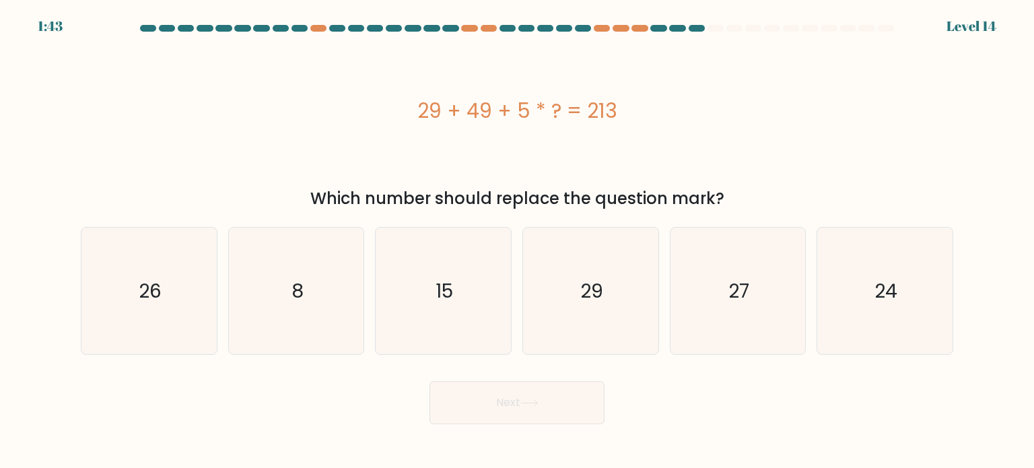
drag, startPoint x: 623, startPoint y: 108, endPoint x: 420, endPoint y: 107, distance: 202.6
click at [420, 107] on div "29 + 49 + 5 * ? = 213" at bounding box center [517, 111] width 872 height 30
copy div "29 + 49 + 5 * ? = 213"
click at [744, 299] on text "27" at bounding box center [738, 290] width 21 height 27
click at [518, 241] on input "e. 27" at bounding box center [517, 237] width 1 height 7
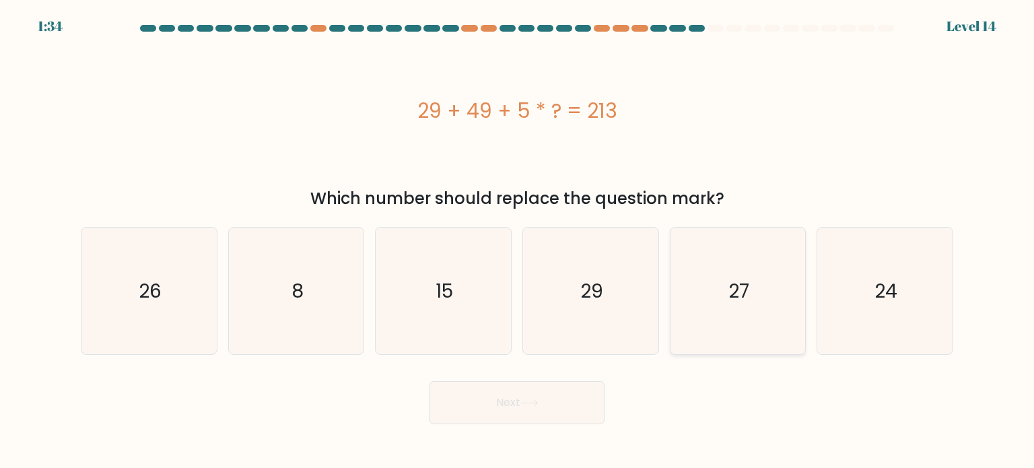
radio input "true"
click at [557, 402] on button "Next" at bounding box center [516, 402] width 175 height 43
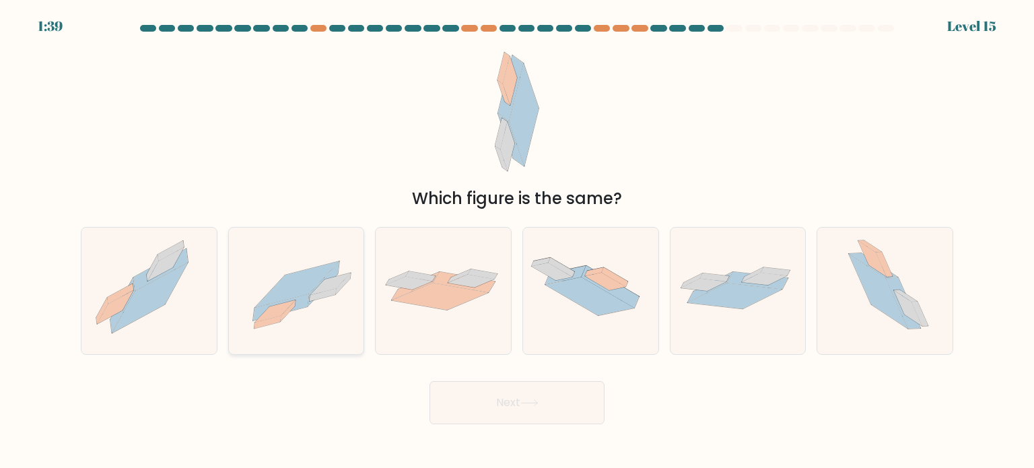
click at [285, 293] on icon at bounding box center [296, 284] width 84 height 46
click at [517, 241] on input "b." at bounding box center [517, 237] width 1 height 7
radio input "true"
click at [525, 412] on button "Next" at bounding box center [516, 402] width 175 height 43
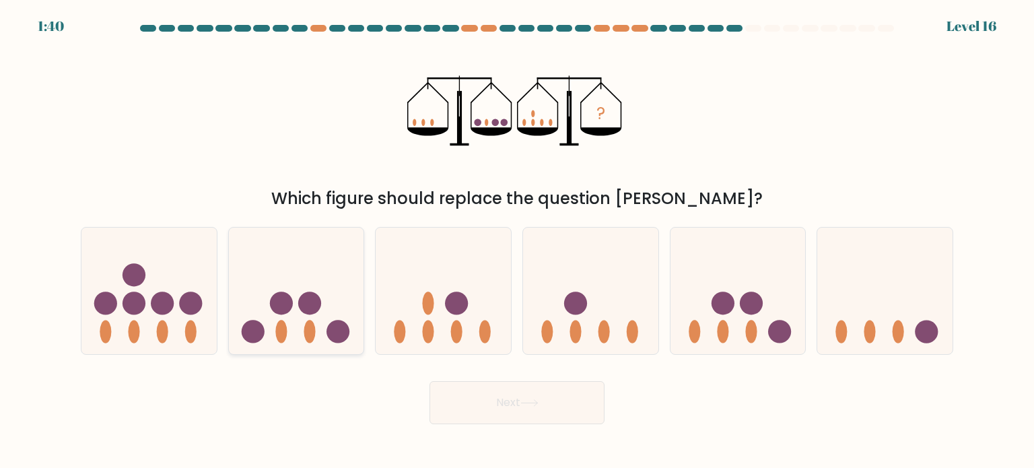
click at [354, 272] on icon at bounding box center [296, 291] width 135 height 112
click at [517, 241] on input "b." at bounding box center [517, 237] width 1 height 7
radio input "true"
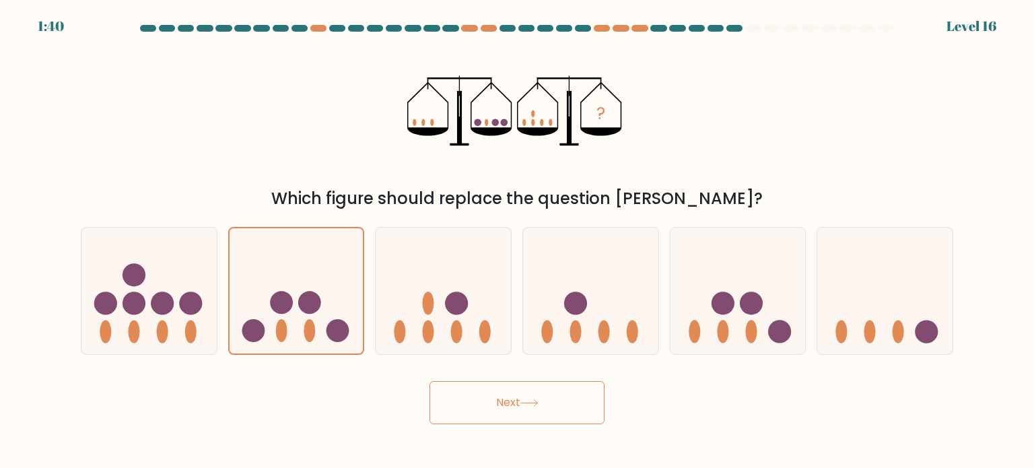
click at [582, 406] on button "Next" at bounding box center [516, 402] width 175 height 43
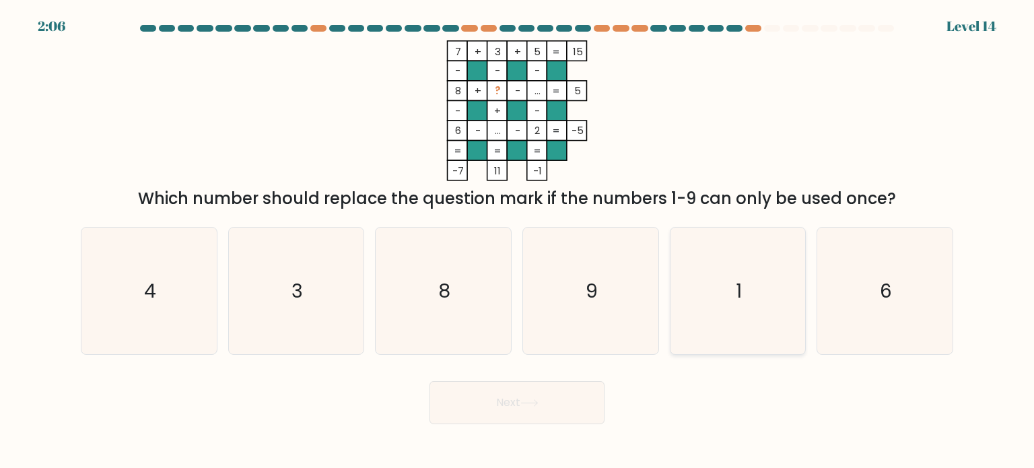
click at [706, 308] on icon "1" at bounding box center [737, 291] width 127 height 127
click at [518, 241] on input "e. 1" at bounding box center [517, 237] width 1 height 7
radio input "true"
click at [539, 403] on icon at bounding box center [529, 402] width 18 height 7
click at [539, 395] on button "Next" at bounding box center [516, 402] width 175 height 43
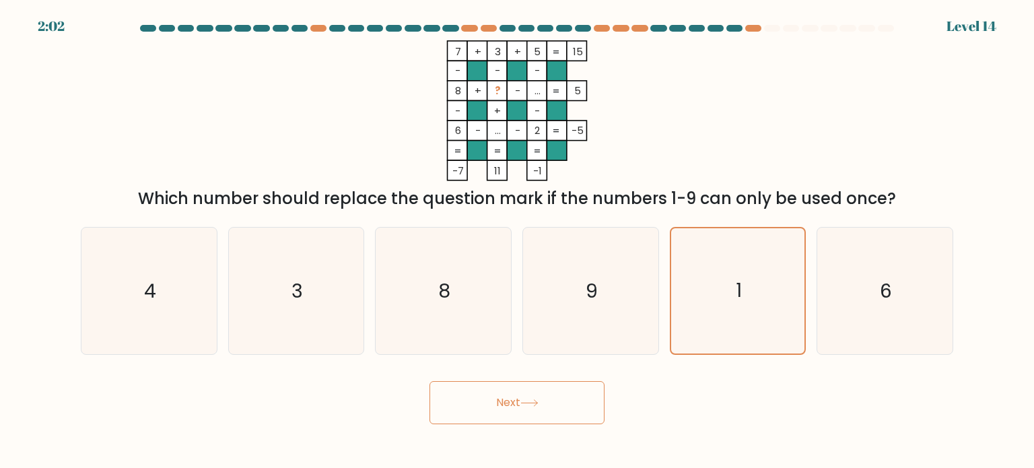
click at [517, 417] on button "Next" at bounding box center [516, 402] width 175 height 43
click at [711, 298] on icon "1" at bounding box center [737, 290] width 125 height 125
click at [518, 241] on input "e. 1" at bounding box center [517, 237] width 1 height 7
click at [539, 399] on icon at bounding box center [529, 402] width 18 height 7
click at [539, 397] on button "Next" at bounding box center [516, 402] width 175 height 43
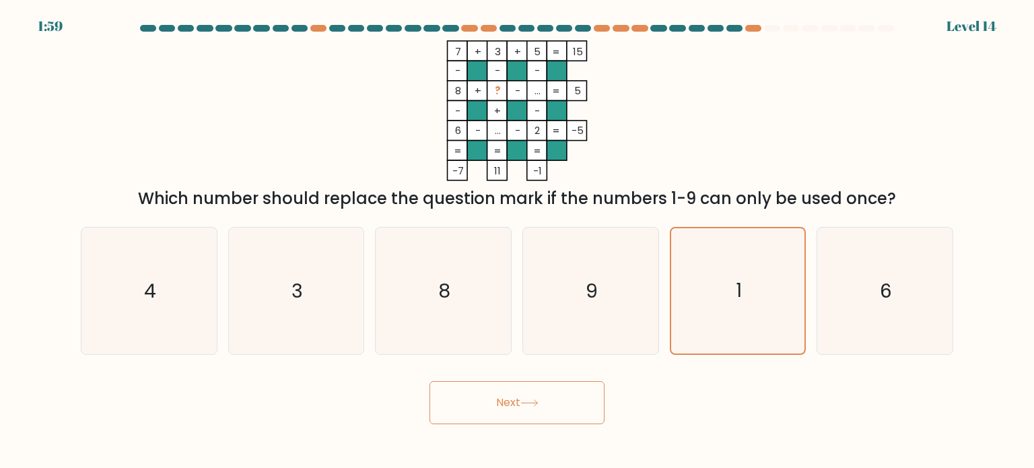
click at [516, 406] on button "Next" at bounding box center [516, 402] width 175 height 43
click at [702, 302] on icon "1" at bounding box center [737, 290] width 125 height 125
click at [518, 241] on input "e. 1" at bounding box center [517, 237] width 1 height 7
click at [579, 400] on button "Next" at bounding box center [516, 402] width 175 height 43
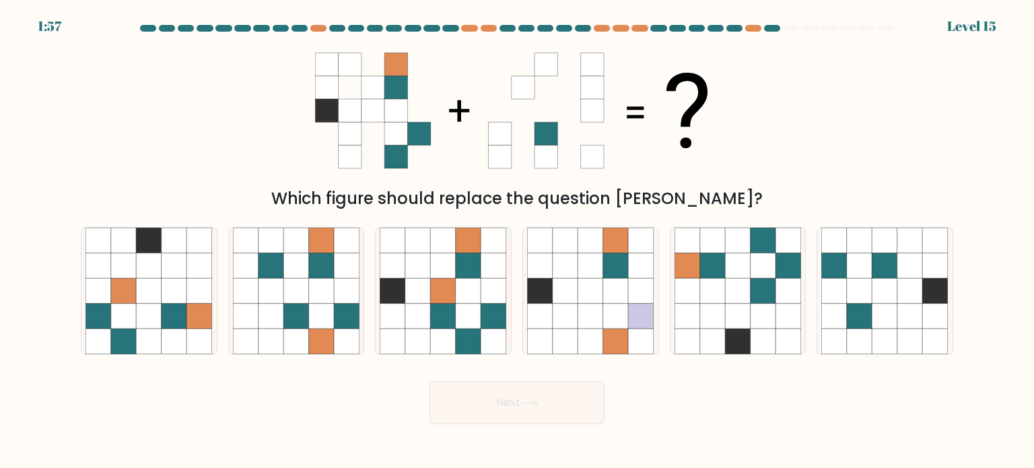
click at [576, 401] on button "Next" at bounding box center [516, 402] width 175 height 43
click at [766, 190] on div "Which figure should replace the question mark?" at bounding box center [517, 198] width 856 height 24
click at [718, 281] on icon at bounding box center [713, 291] width 26 height 26
click at [518, 241] on input "e." at bounding box center [517, 237] width 1 height 7
radio input "true"
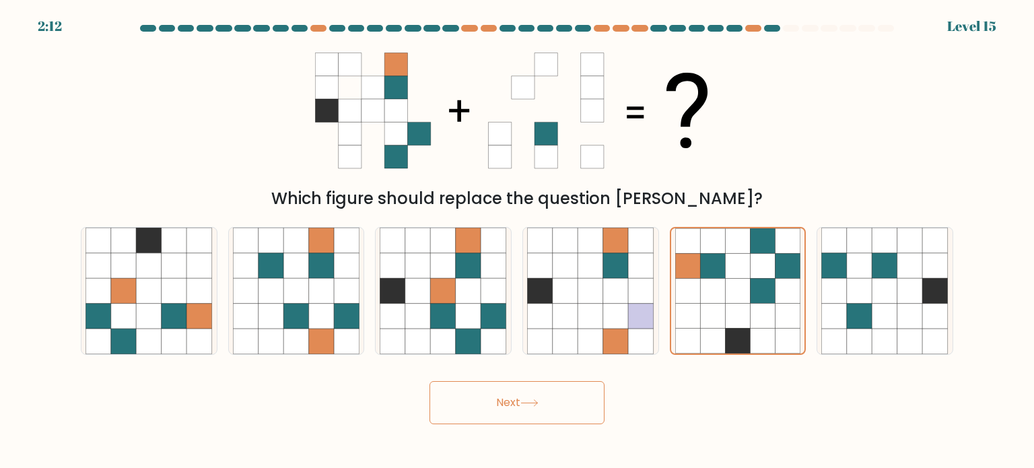
click at [539, 399] on icon at bounding box center [529, 402] width 18 height 7
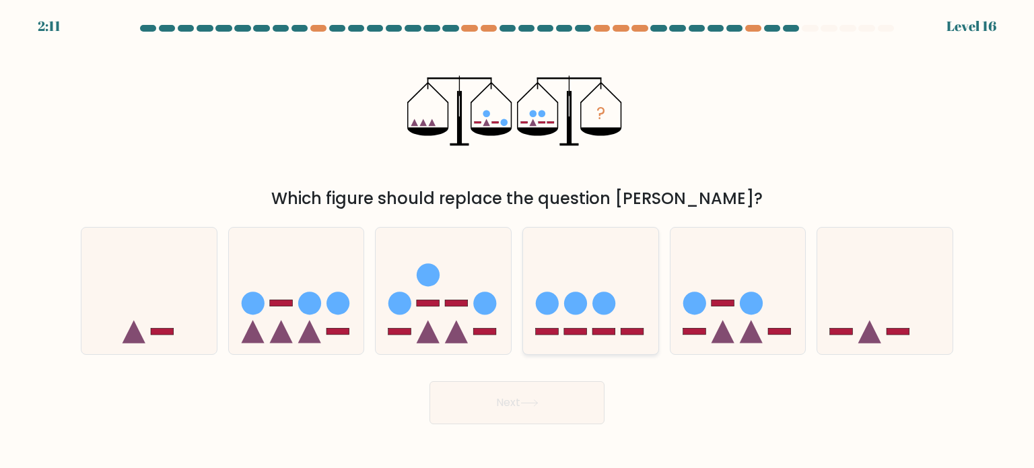
click at [557, 270] on icon at bounding box center [590, 291] width 135 height 112
click at [518, 241] on input "d." at bounding box center [517, 237] width 1 height 7
radio input "true"
click at [526, 413] on button "Next" at bounding box center [516, 402] width 175 height 43
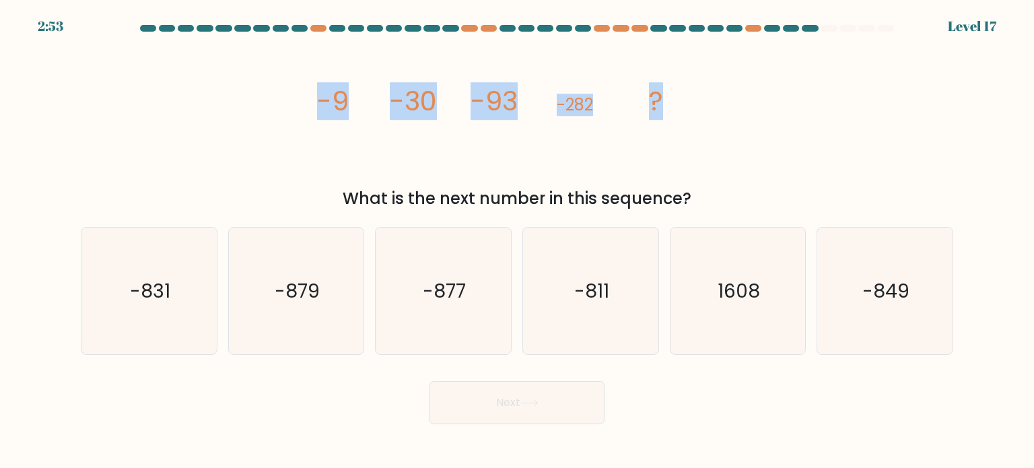
drag, startPoint x: 621, startPoint y: 102, endPoint x: 317, endPoint y: 119, distance: 304.8
click at [317, 119] on g "-9 -30 -93 -282 ?" at bounding box center [490, 101] width 346 height 38
click at [662, 102] on icon "image/svg+xml -9 -30 -93 -282 ?" at bounding box center [517, 110] width 404 height 141
drag, startPoint x: 663, startPoint y: 102, endPoint x: 315, endPoint y: 105, distance: 348.0
click at [315, 105] on icon "image/svg+xml -9 -30 -93 -282 ?" at bounding box center [517, 110] width 404 height 141
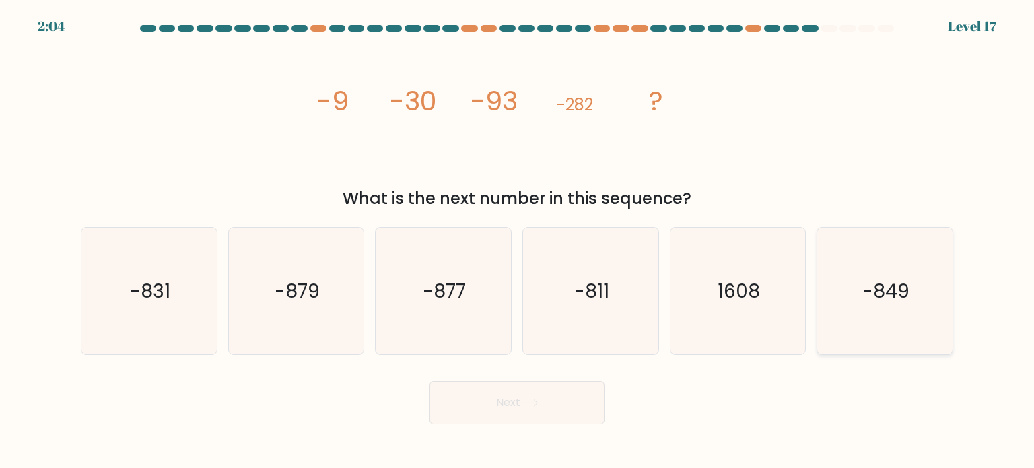
drag, startPoint x: 936, startPoint y: 278, endPoint x: 924, endPoint y: 278, distance: 11.4
click at [932, 279] on icon "-849" at bounding box center [884, 291] width 127 height 127
click at [518, 241] on input "f. -849" at bounding box center [517, 237] width 1 height 7
radio input "true"
click at [516, 410] on button "Next" at bounding box center [516, 402] width 175 height 43
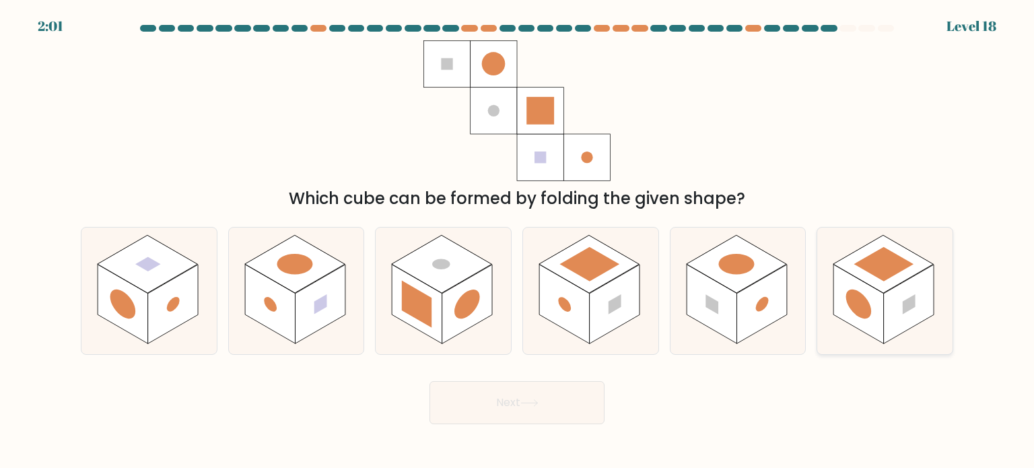
click at [883, 248] on rect at bounding box center [884, 263] width 60 height 34
click at [518, 241] on input "f." at bounding box center [517, 237] width 1 height 7
radio input "true"
click at [602, 178] on rect at bounding box center [586, 157] width 46 height 46
drag, startPoint x: 891, startPoint y: 248, endPoint x: 805, endPoint y: 266, distance: 87.4
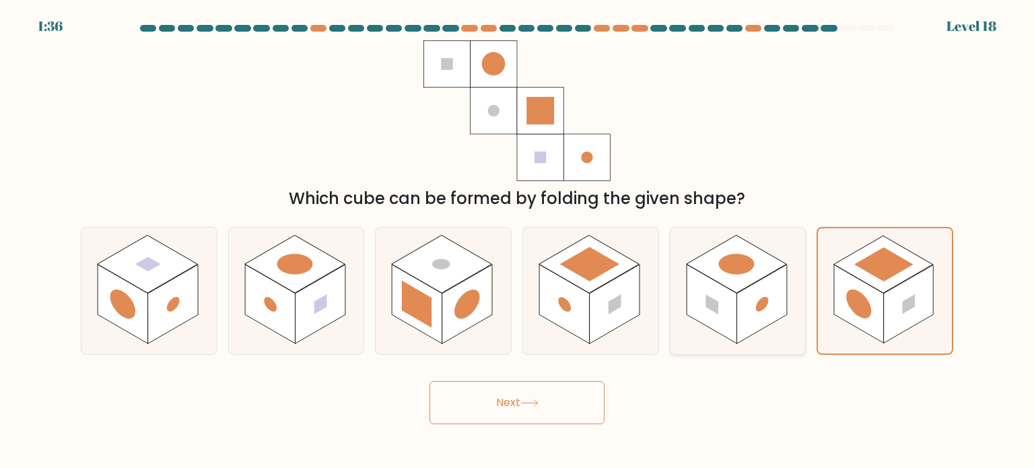
click at [891, 245] on rect at bounding box center [883, 264] width 99 height 57
click at [518, 241] on input "f." at bounding box center [517, 237] width 1 height 7
click at [162, 286] on rect at bounding box center [173, 304] width 50 height 79
click at [517, 241] on input "a." at bounding box center [517, 237] width 1 height 7
radio input "true"
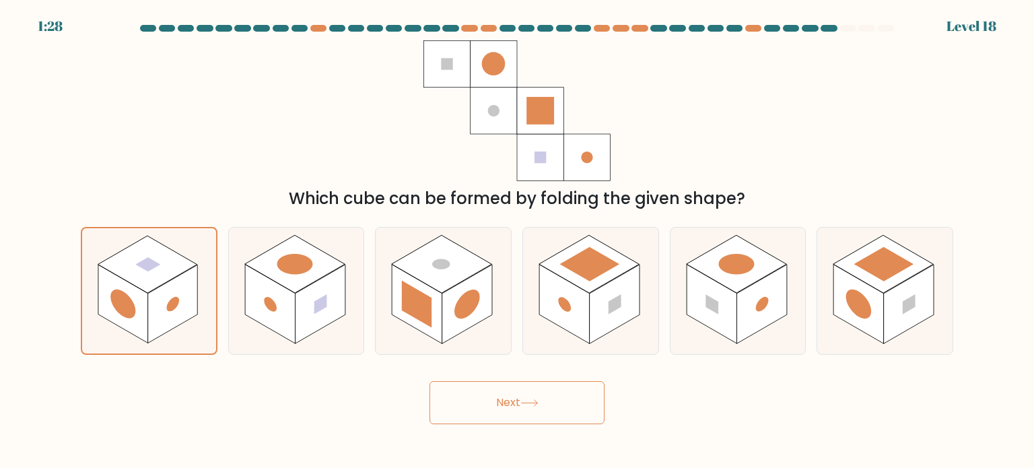
click at [512, 399] on button "Next" at bounding box center [516, 402] width 175 height 43
click at [512, 392] on button "Next" at bounding box center [516, 402] width 175 height 43
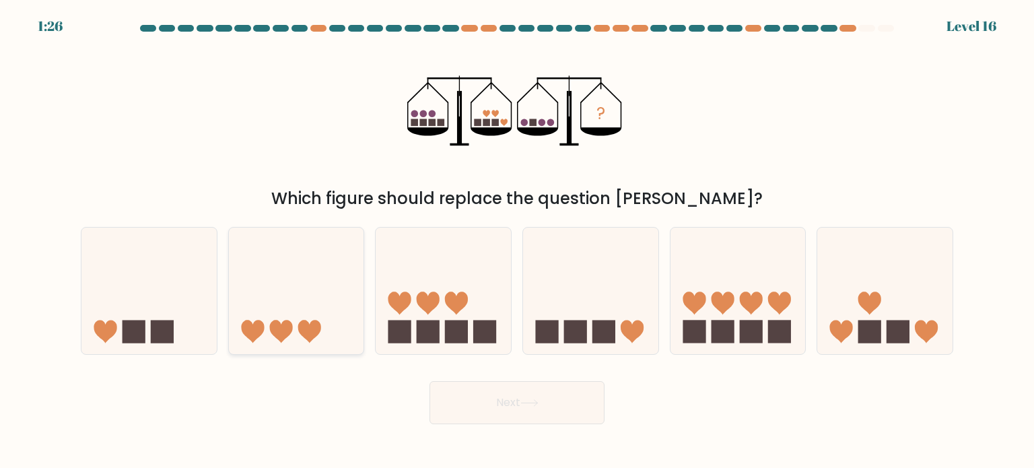
click at [326, 290] on icon at bounding box center [296, 291] width 135 height 112
click at [517, 241] on input "b." at bounding box center [517, 237] width 1 height 7
radio input "true"
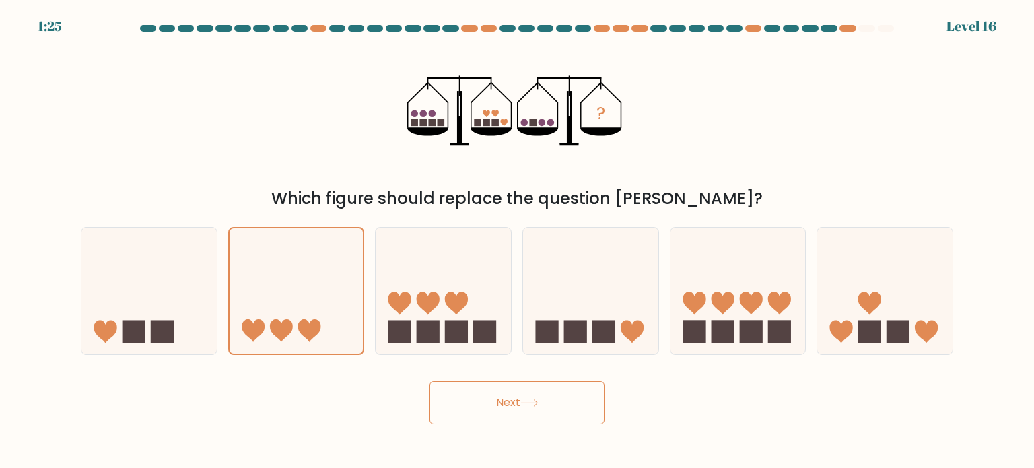
click at [498, 402] on button "Next" at bounding box center [516, 402] width 175 height 43
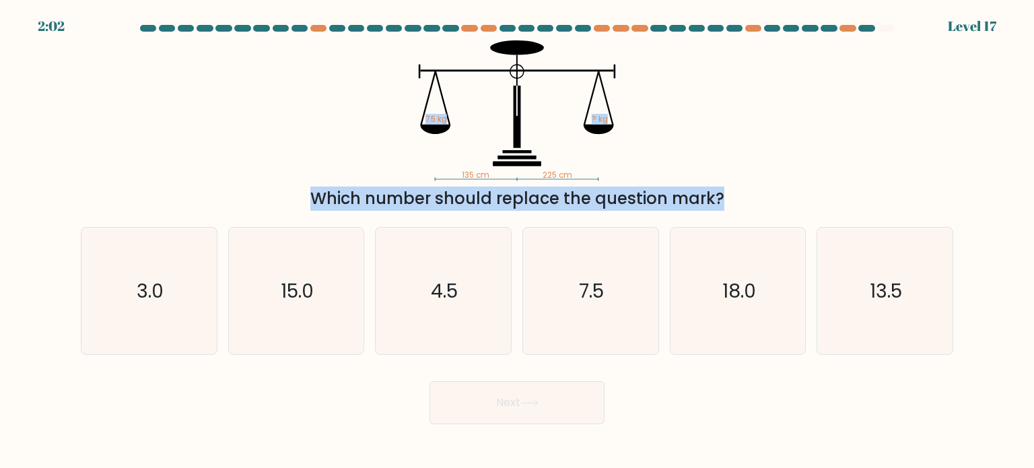
drag, startPoint x: 595, startPoint y: 183, endPoint x: 582, endPoint y: 162, distance: 25.4
click at [582, 162] on div "135 cm 225 cm 7.5 kg ? kg Which number should replace the question mark?" at bounding box center [517, 125] width 889 height 170
click at [612, 174] on icon "135 cm 225 cm 7.5 kg ? kg" at bounding box center [517, 110] width 404 height 141
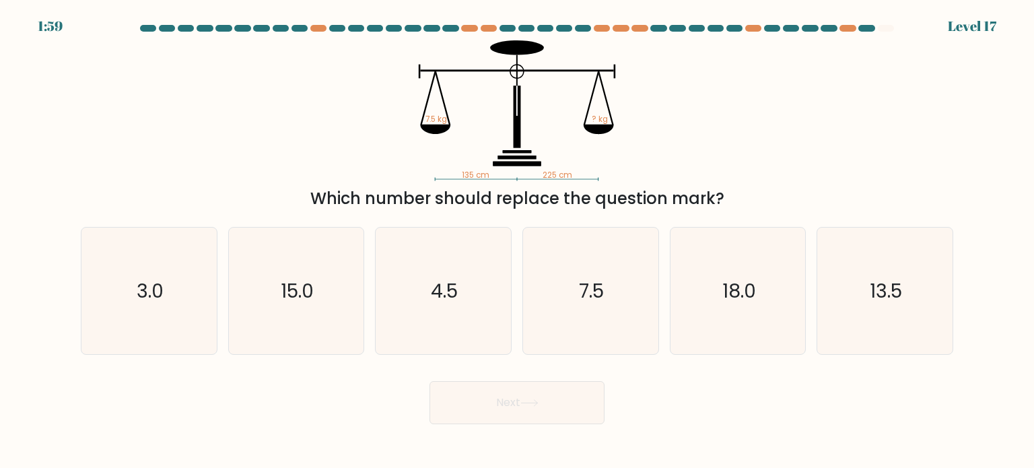
drag, startPoint x: 704, startPoint y: 199, endPoint x: 400, endPoint y: 146, distance: 308.8
click at [400, 146] on div "135 cm 225 cm 7.5 kg ? kg Which number should replace the question mark?" at bounding box center [517, 125] width 889 height 170
click at [404, 144] on icon "135 cm 225 cm 7.5 kg ? kg" at bounding box center [517, 110] width 404 height 141
drag, startPoint x: 419, startPoint y: 112, endPoint x: 551, endPoint y: 143, distance: 136.0
click at [551, 143] on icon "135 cm 225 cm 7.5 kg ? kg" at bounding box center [517, 110] width 404 height 141
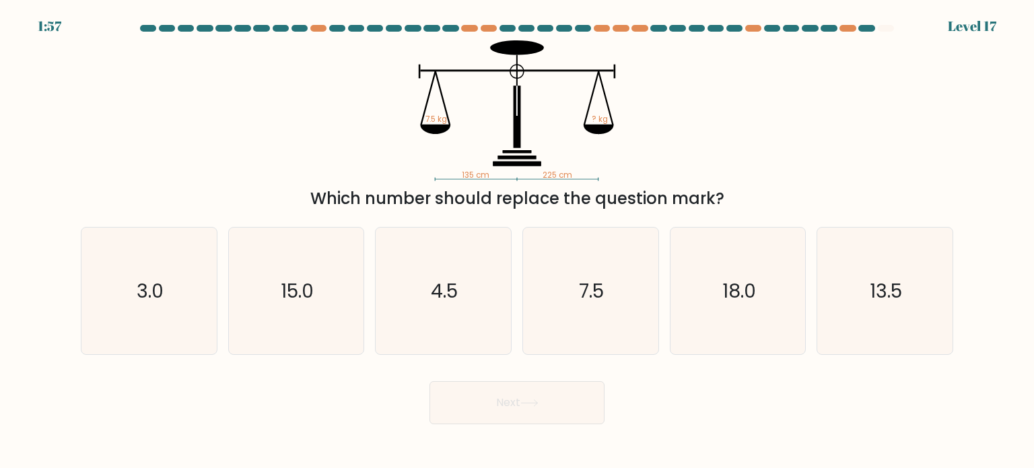
click at [654, 150] on icon "135 cm 225 cm 7.5 kg ? kg" at bounding box center [517, 110] width 404 height 141
drag, startPoint x: 728, startPoint y: 201, endPoint x: 445, endPoint y: 177, distance: 283.8
click at [445, 177] on div "135 cm 225 cm 7.5 kg ? kg Which number should replace the question mark?" at bounding box center [517, 125] width 889 height 170
copy div "135 cm 225 cm 7.5 kg ? kg Which number should replace the question mark?"
click at [895, 314] on icon "13.5" at bounding box center [884, 291] width 127 height 127
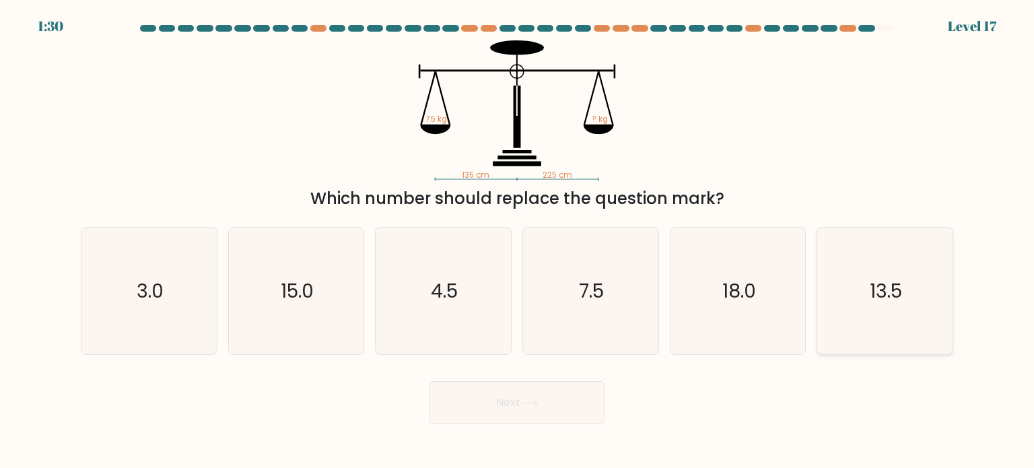
click at [518, 241] on input "f. 13.5" at bounding box center [517, 237] width 1 height 7
radio input "true"
click at [555, 408] on button "Next" at bounding box center [516, 402] width 175 height 43
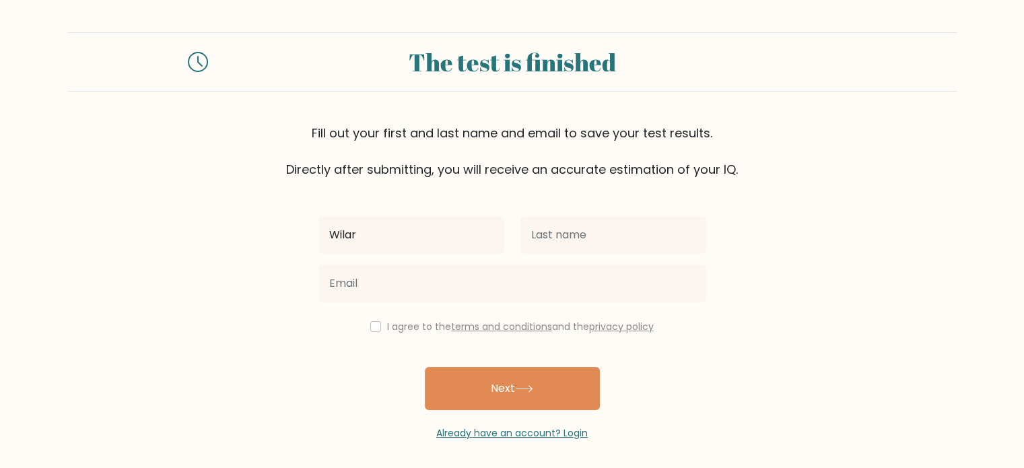
type input "[PERSON_NAME]"
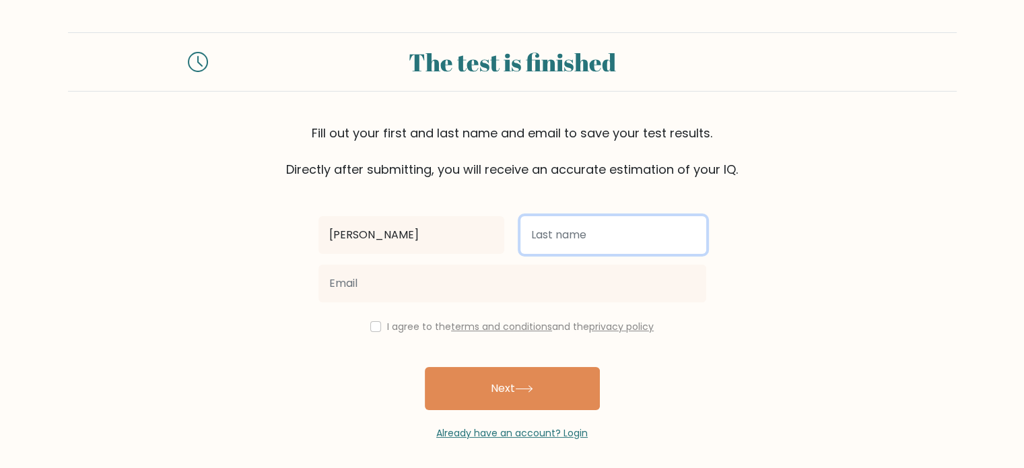
click at [557, 238] on input "text" at bounding box center [613, 235] width 186 height 38
type input "Antojado"
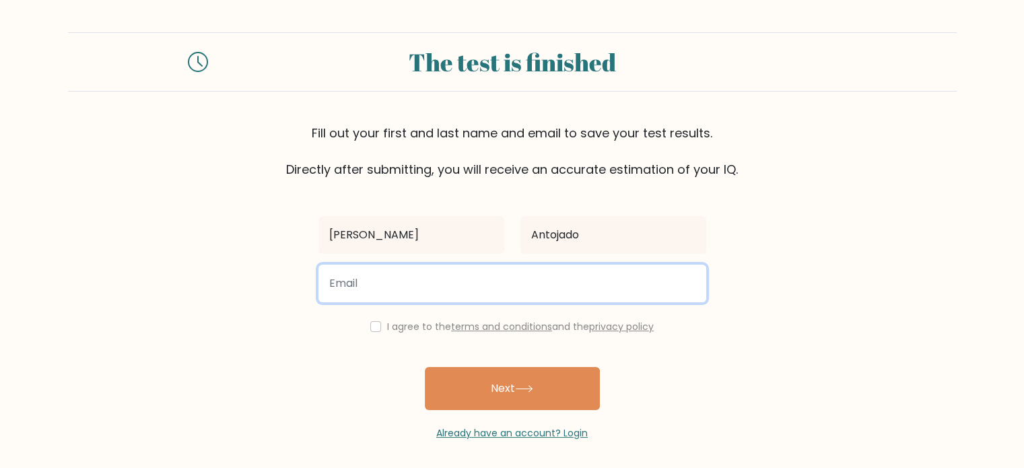
click at [485, 276] on input "email" at bounding box center [512, 284] width 388 height 38
type input "[EMAIL_ADDRESS][DOMAIN_NAME]"
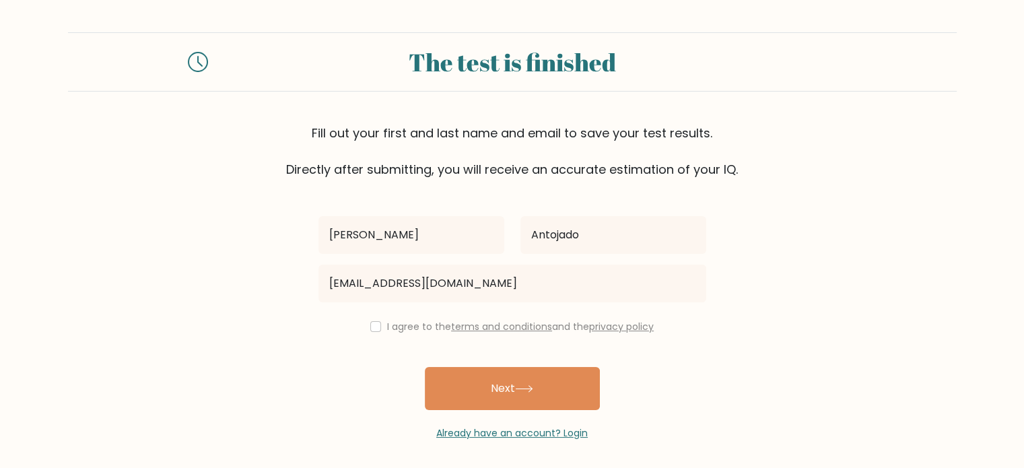
click at [371, 317] on div "[PERSON_NAME] Antojado [EMAIL_ADDRESS][DOMAIN_NAME] I agree to the terms and co…" at bounding box center [512, 309] width 404 height 262
click at [376, 324] on input "checkbox" at bounding box center [375, 326] width 11 height 11
checkbox input "true"
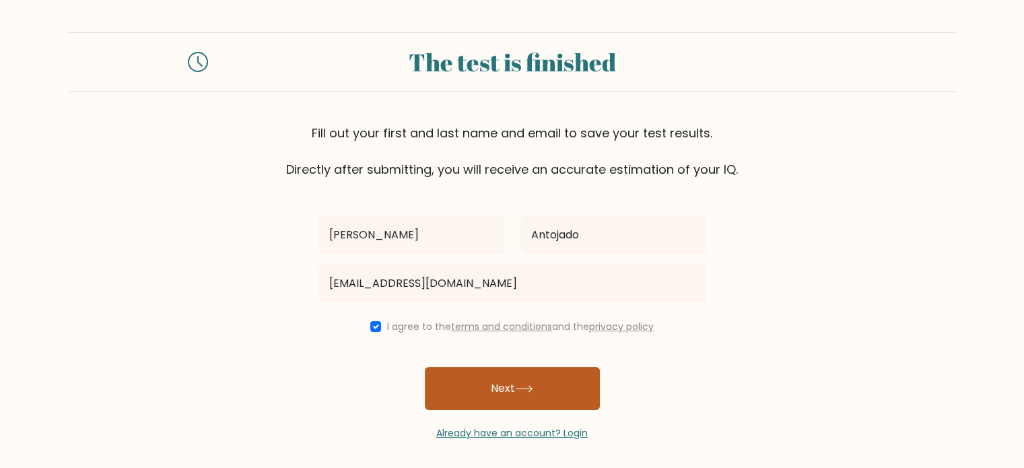
click at [492, 392] on button "Next" at bounding box center [512, 388] width 175 height 43
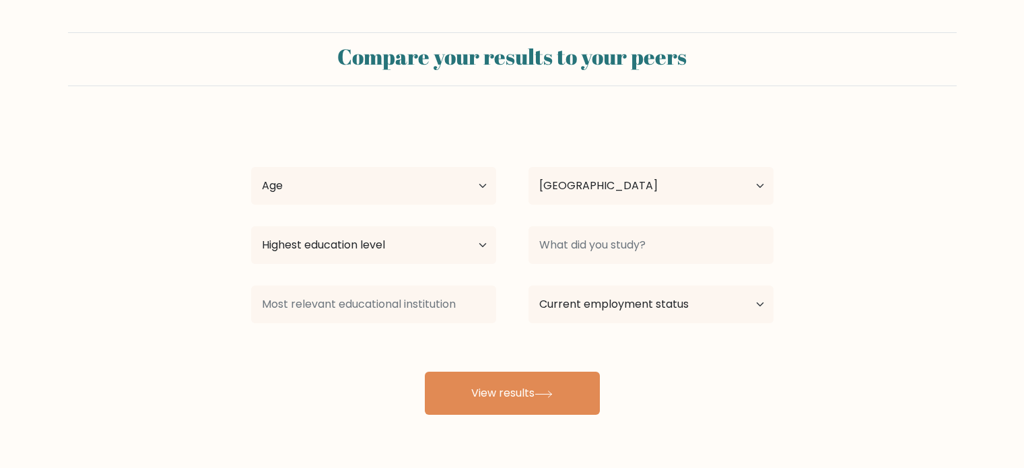
select select "PH"
click at [463, 200] on select "Age Under 18 years old 18-24 years old 25-34 years old 35-44 years old 45-54 ye…" at bounding box center [373, 186] width 245 height 38
select select "25_34"
click at [251, 167] on select "Age Under 18 years old 18-24 years old 25-34 years old 35-44 years old 45-54 ye…" at bounding box center [373, 186] width 245 height 38
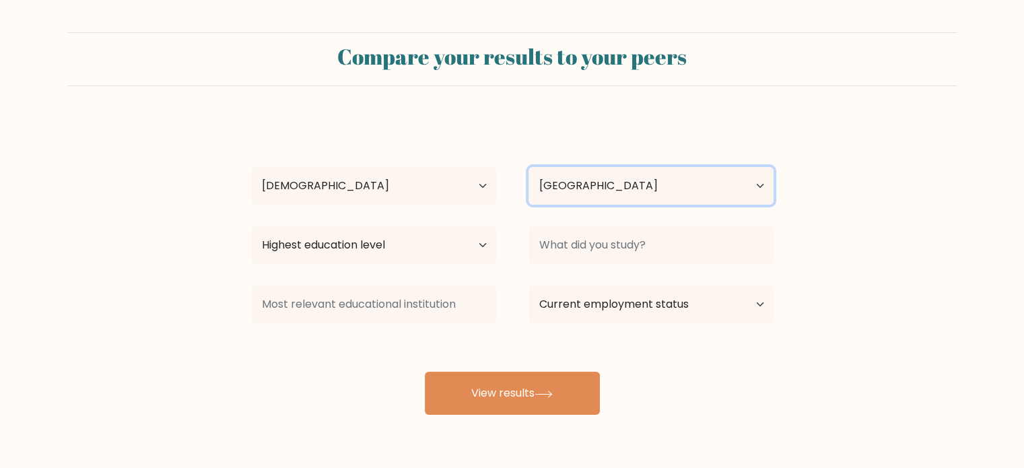
click at [625, 183] on select "Country Afghanistan Albania Algeria American Samoa Andorra Angola Anguilla Anta…" at bounding box center [650, 186] width 245 height 38
click at [625, 184] on select "Country Afghanistan Albania Algeria American Samoa Andorra Angola Anguilla Anta…" at bounding box center [650, 186] width 245 height 38
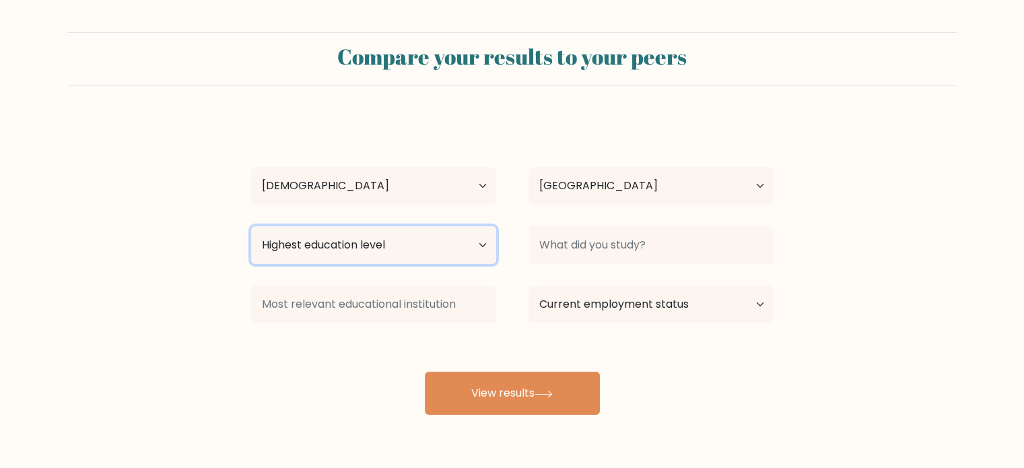
click at [432, 246] on select "Highest education level No schooling Primary Lower Secondary Upper Secondary Oc…" at bounding box center [373, 245] width 245 height 38
select select "bachelors_degree"
click at [251, 226] on select "Highest education level No schooling Primary Lower Secondary Upper Secondary Oc…" at bounding box center [373, 245] width 245 height 38
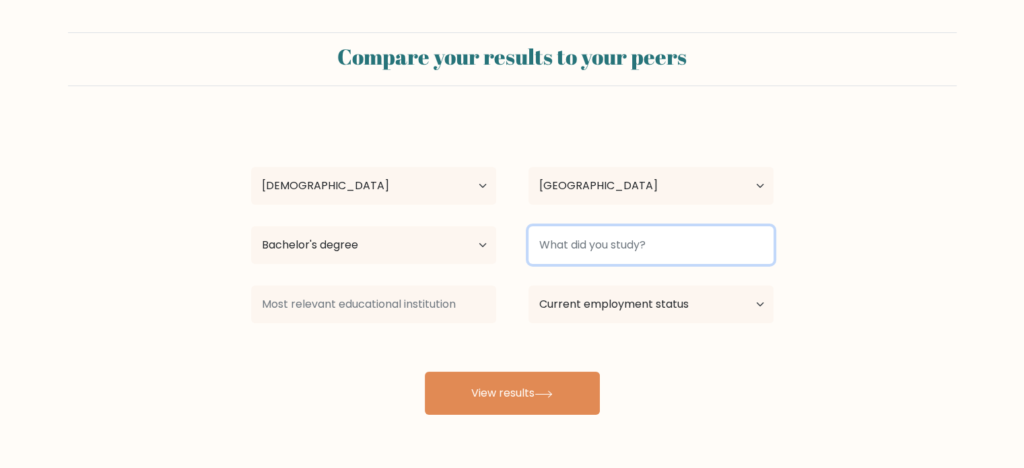
click at [615, 254] on input at bounding box center [650, 245] width 245 height 38
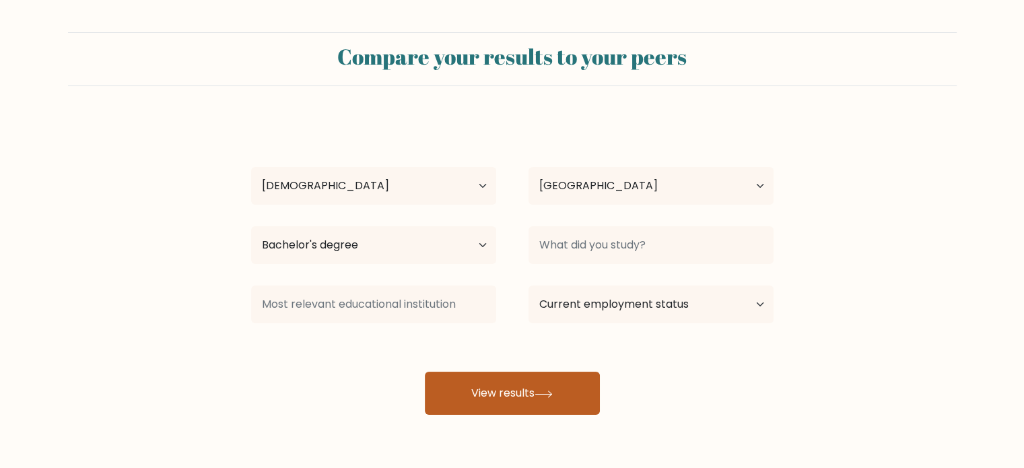
click at [530, 403] on button "View results" at bounding box center [512, 393] width 175 height 43
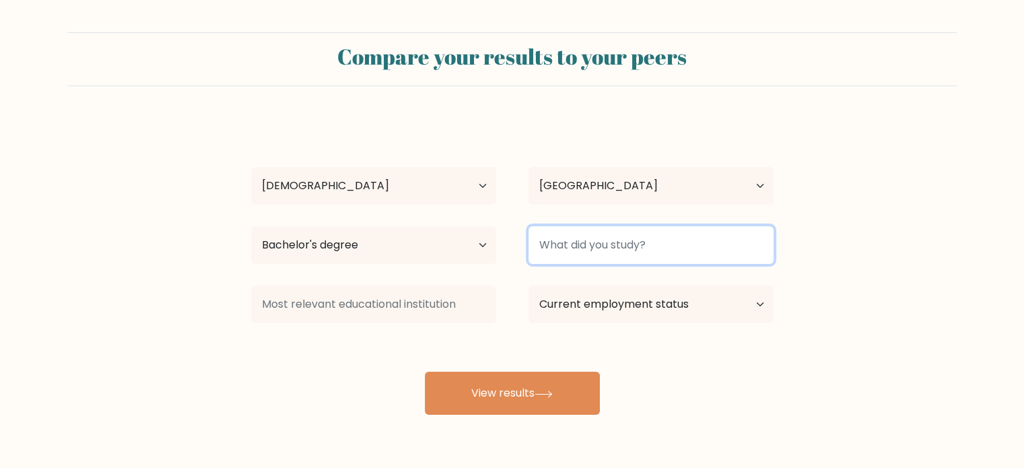
click at [620, 244] on input at bounding box center [650, 245] width 245 height 38
type input "C"
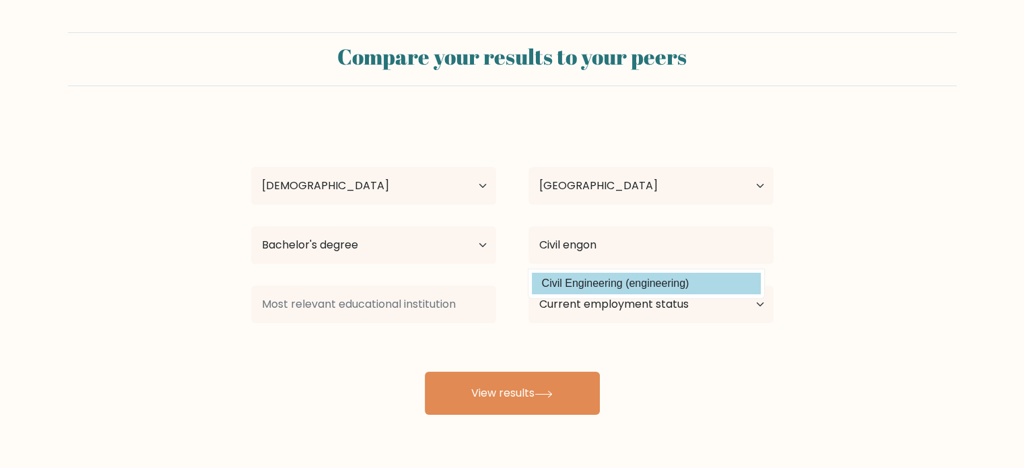
click at [637, 285] on option "Civil Engineering (engineering)" at bounding box center [646, 284] width 229 height 22
type input "Civil Engineering"
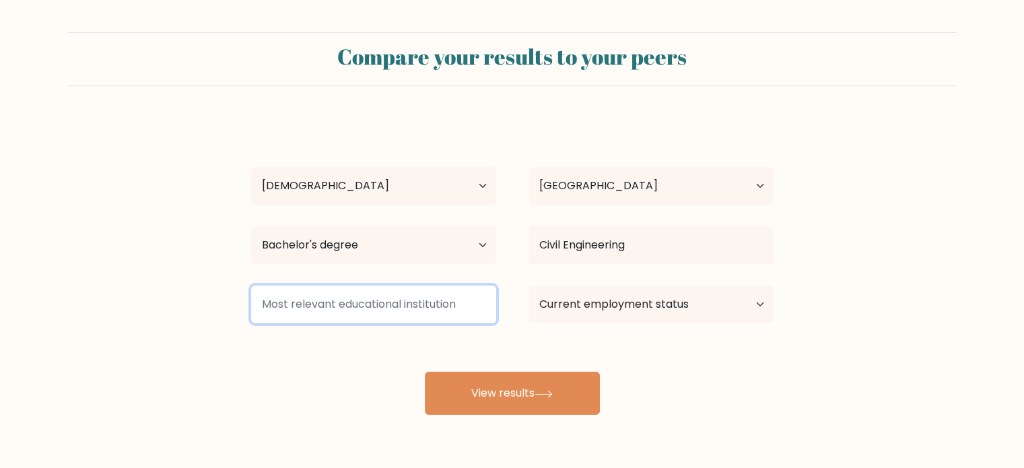
click at [431, 310] on input at bounding box center [373, 304] width 245 height 38
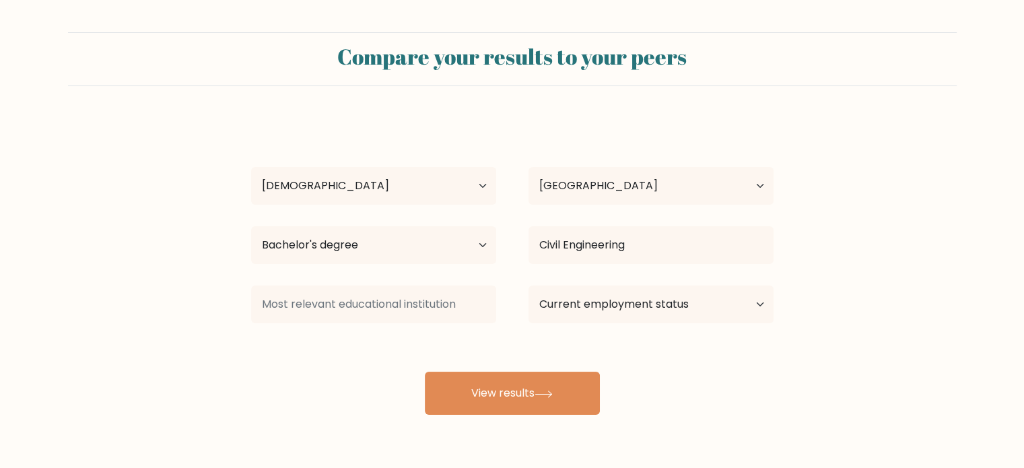
click at [577, 326] on div "Current employment status Employed Student Retired Other / prefer not to answer" at bounding box center [650, 304] width 277 height 48
click at [594, 310] on select "Current employment status Employed Student Retired Other / prefer not to answer" at bounding box center [650, 304] width 245 height 38
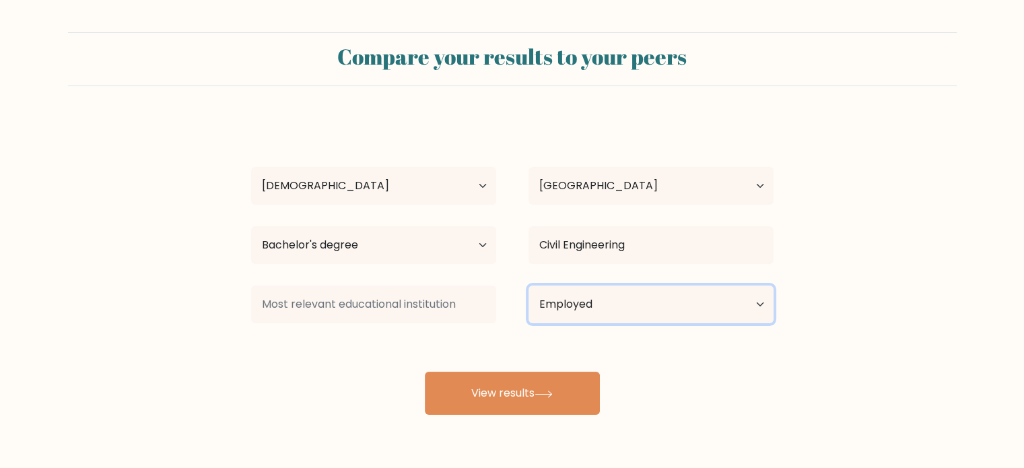
click at [528, 285] on select "Current employment status Employed Student Retired Other / prefer not to answer" at bounding box center [650, 304] width 245 height 38
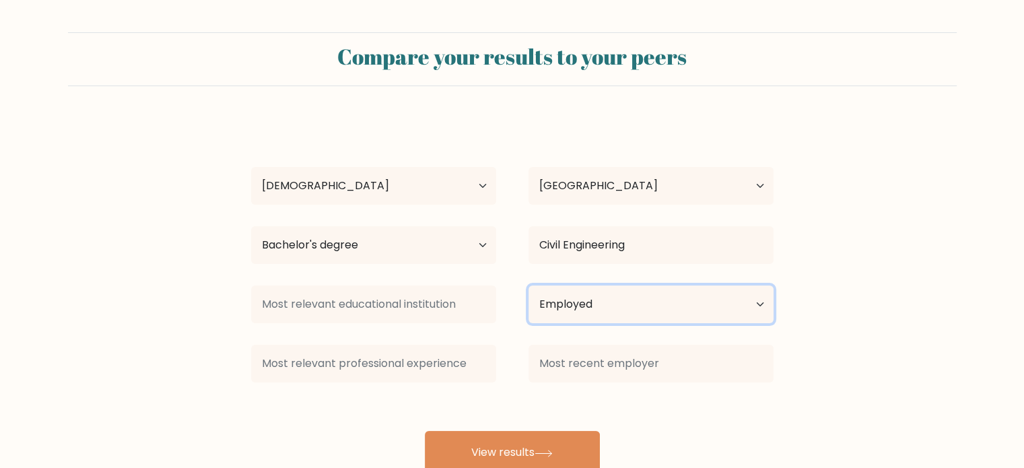
click at [598, 308] on select "Current employment status Employed Student Retired Other / prefer not to answer" at bounding box center [650, 304] width 245 height 38
select select "other"
click at [528, 285] on select "Current employment status Employed Student Retired Other / prefer not to answer" at bounding box center [650, 304] width 245 height 38
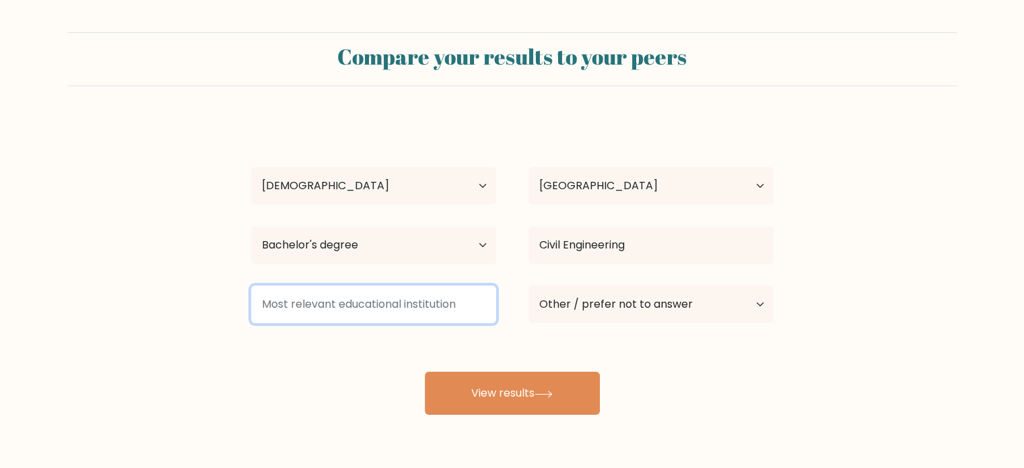
click at [427, 308] on input at bounding box center [373, 304] width 245 height 38
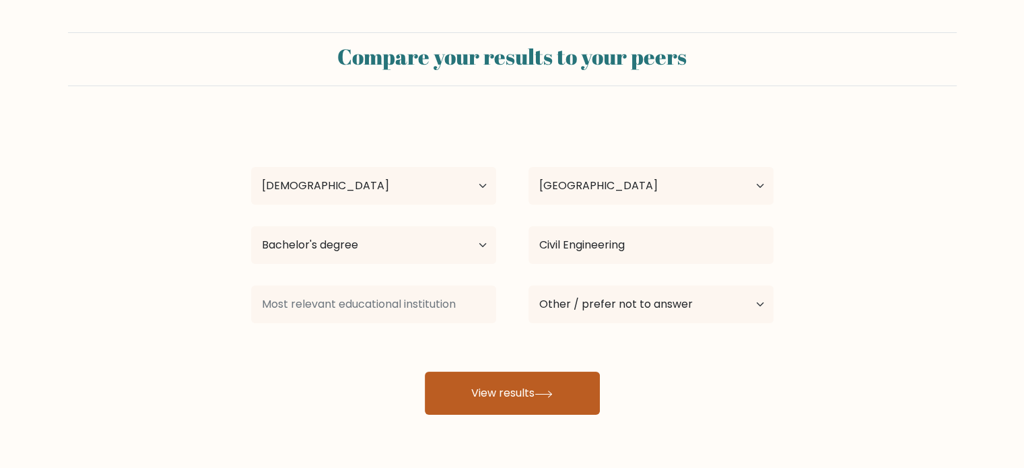
click at [490, 388] on button "View results" at bounding box center [512, 393] width 175 height 43
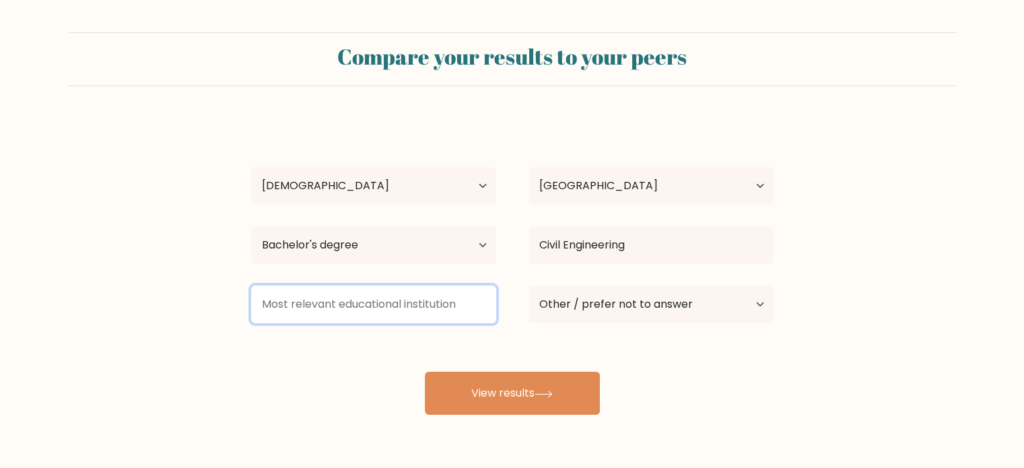
click at [410, 314] on input at bounding box center [373, 304] width 245 height 38
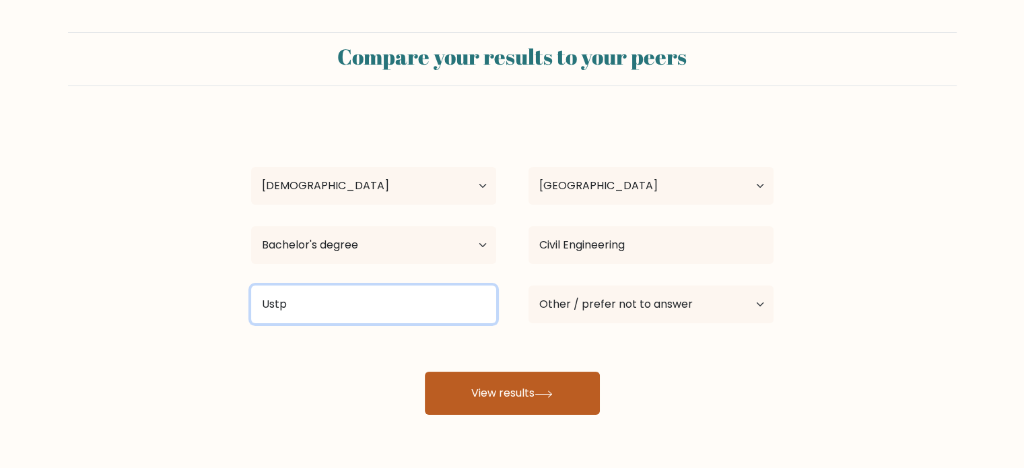
type input "Ustp"
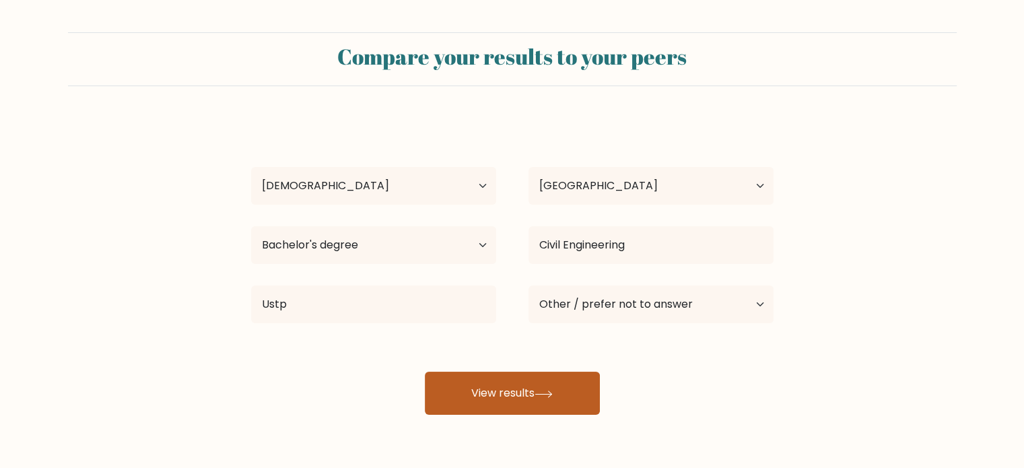
click at [520, 393] on button "View results" at bounding box center [512, 393] width 175 height 43
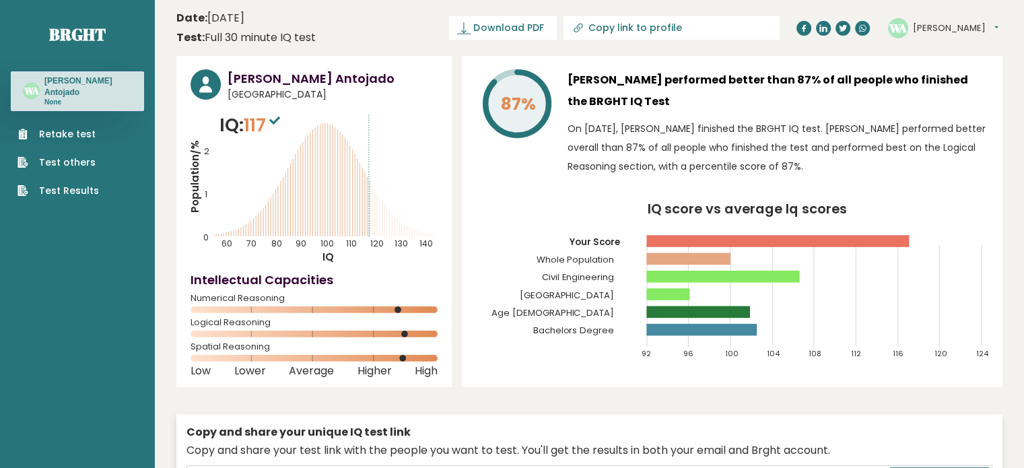
click at [543, 26] on span "Download PDF" at bounding box center [508, 28] width 70 height 14
